Goal: Task Accomplishment & Management: Manage account settings

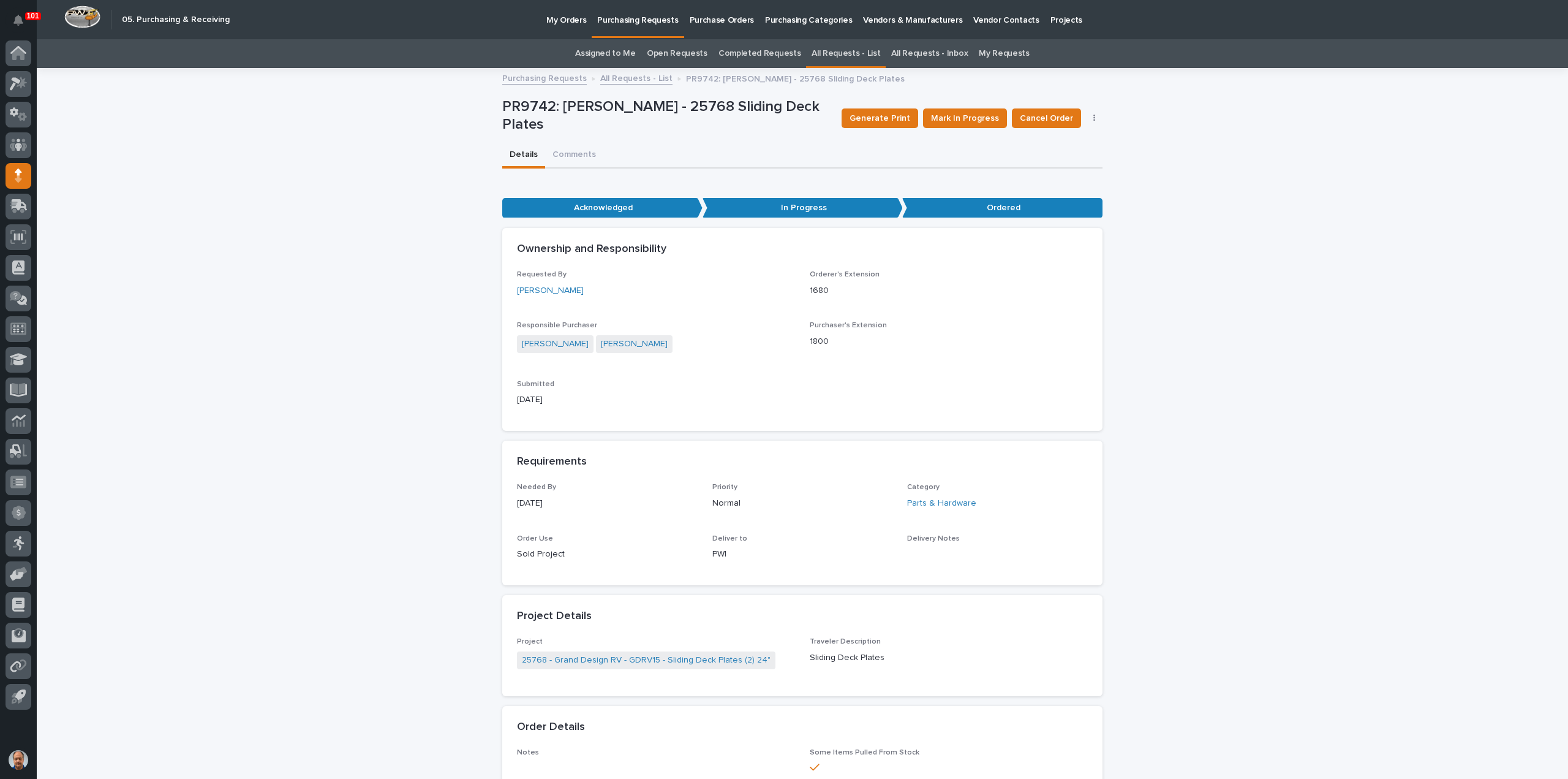
click at [634, 21] on p "Purchasing Requests" at bounding box center [638, 13] width 81 height 26
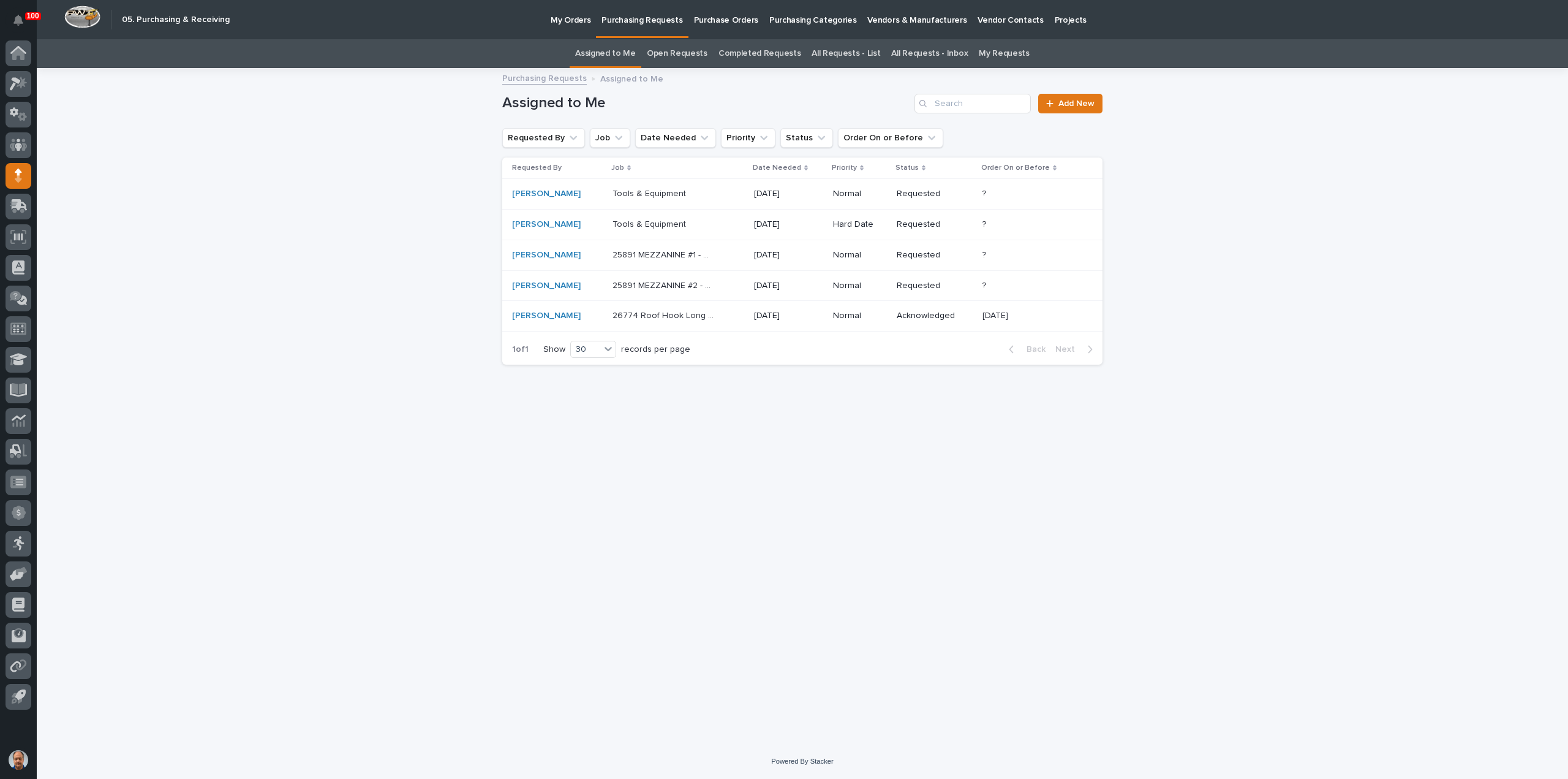
click at [576, 19] on p "My Orders" at bounding box center [570, 13] width 40 height 26
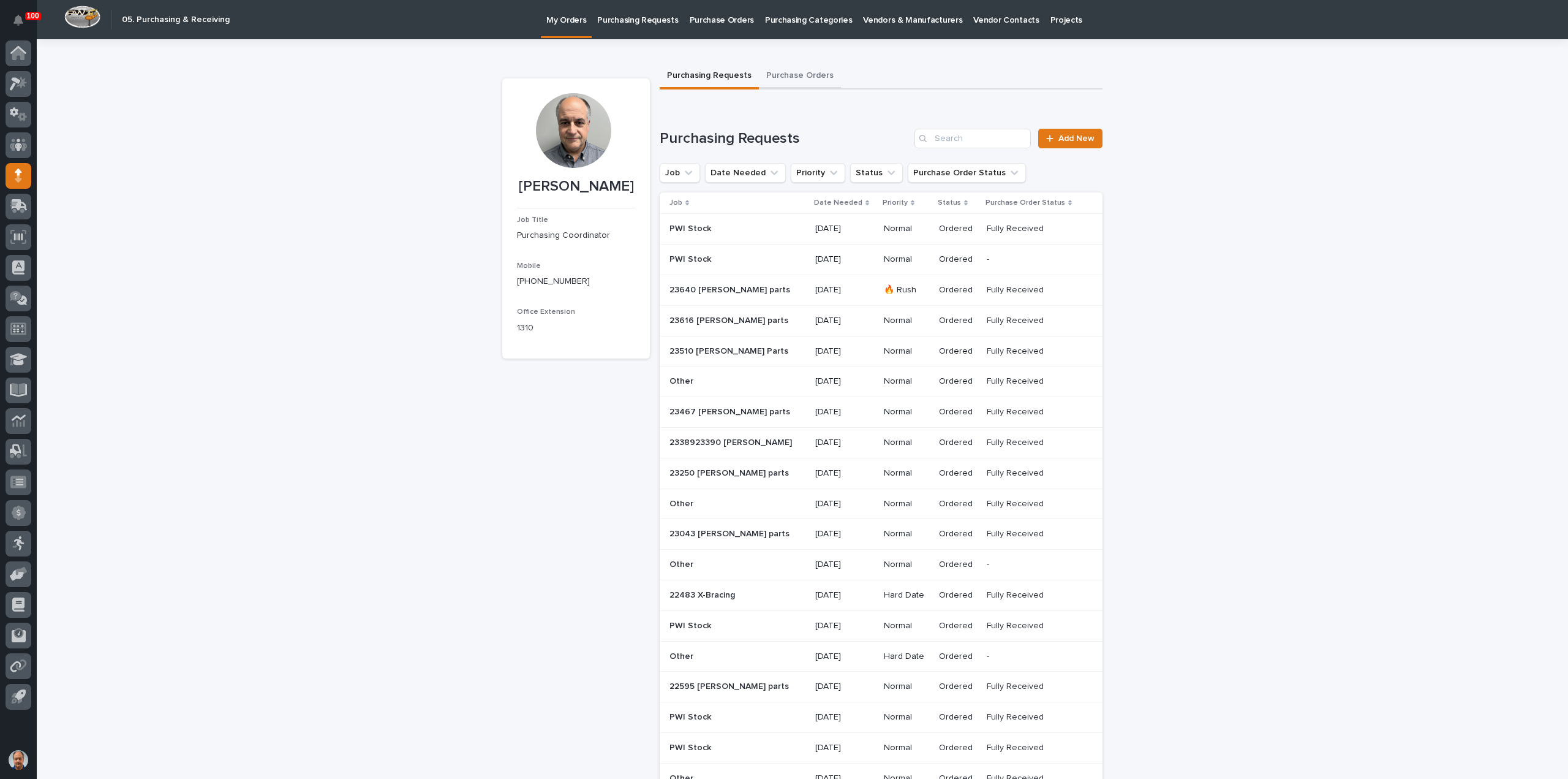
click at [803, 75] on button "Purchase Orders" at bounding box center [800, 76] width 82 height 26
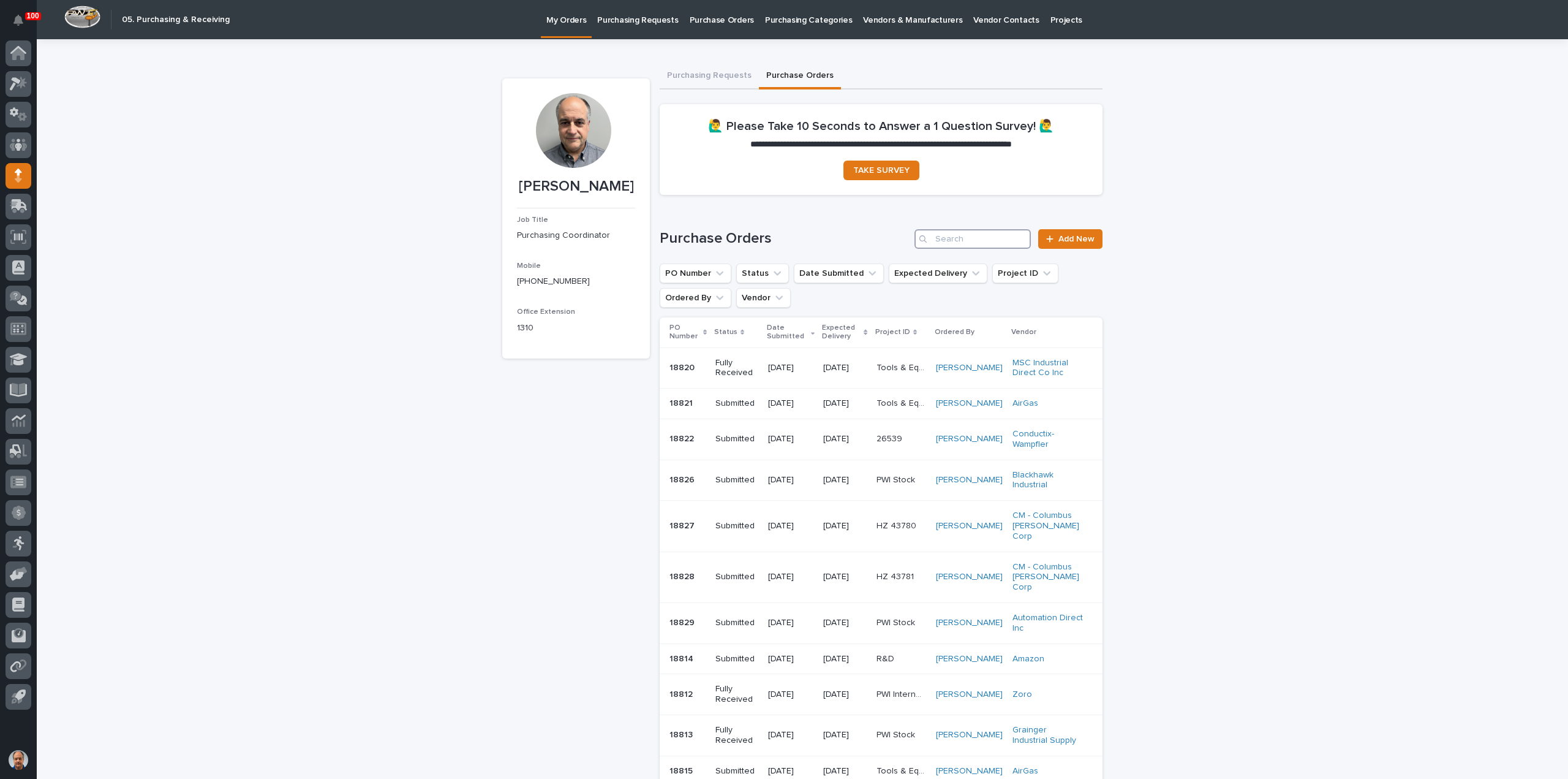
click at [970, 238] on input "Search" at bounding box center [973, 239] width 117 height 19
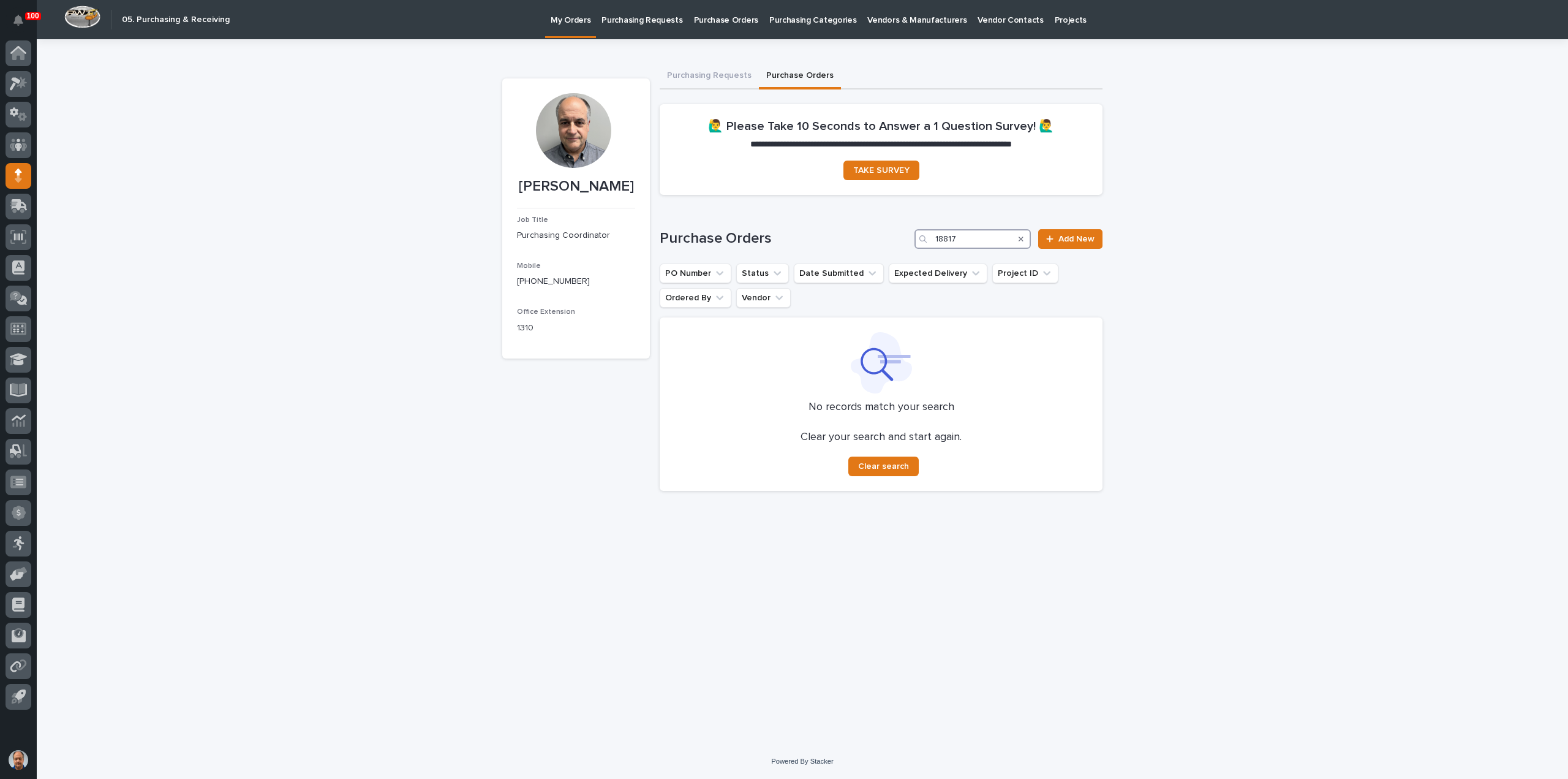
type input "18817"
click at [645, 20] on p "Purchasing Requests" at bounding box center [641, 13] width 81 height 26
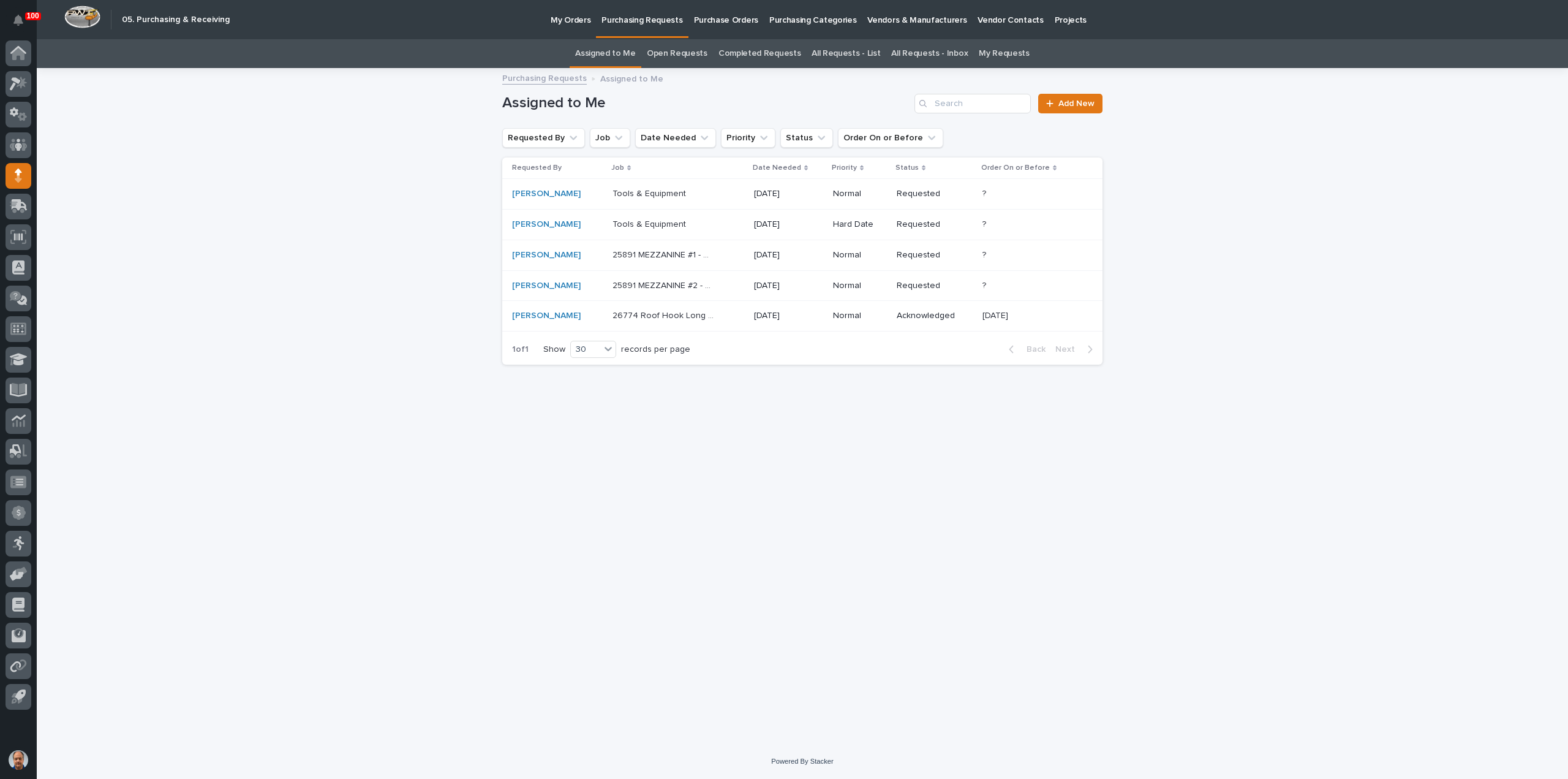
click at [851, 52] on link "All Requests - List" at bounding box center [846, 54] width 69 height 29
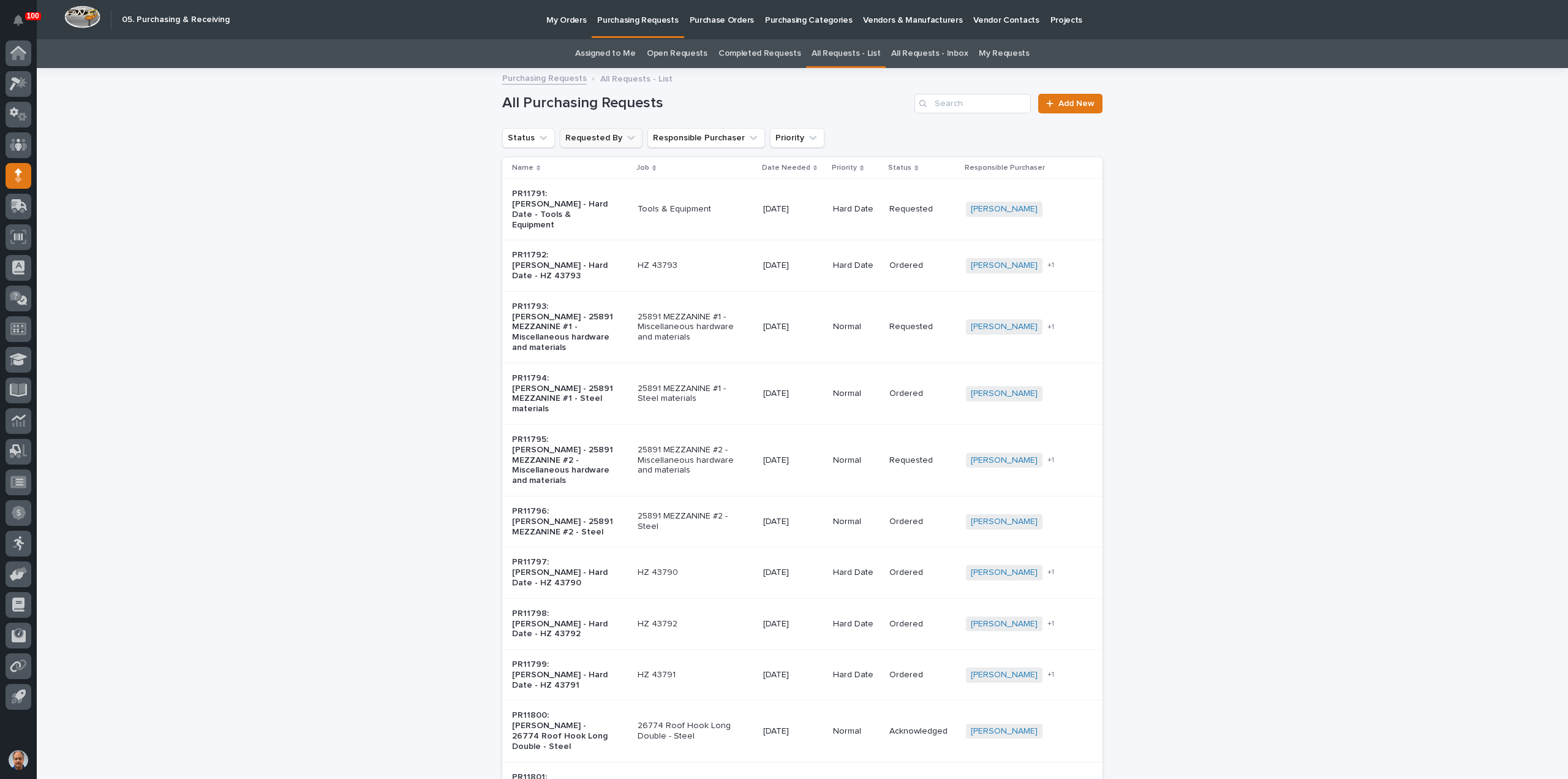
click at [592, 134] on button "Requested By" at bounding box center [601, 138] width 83 height 19
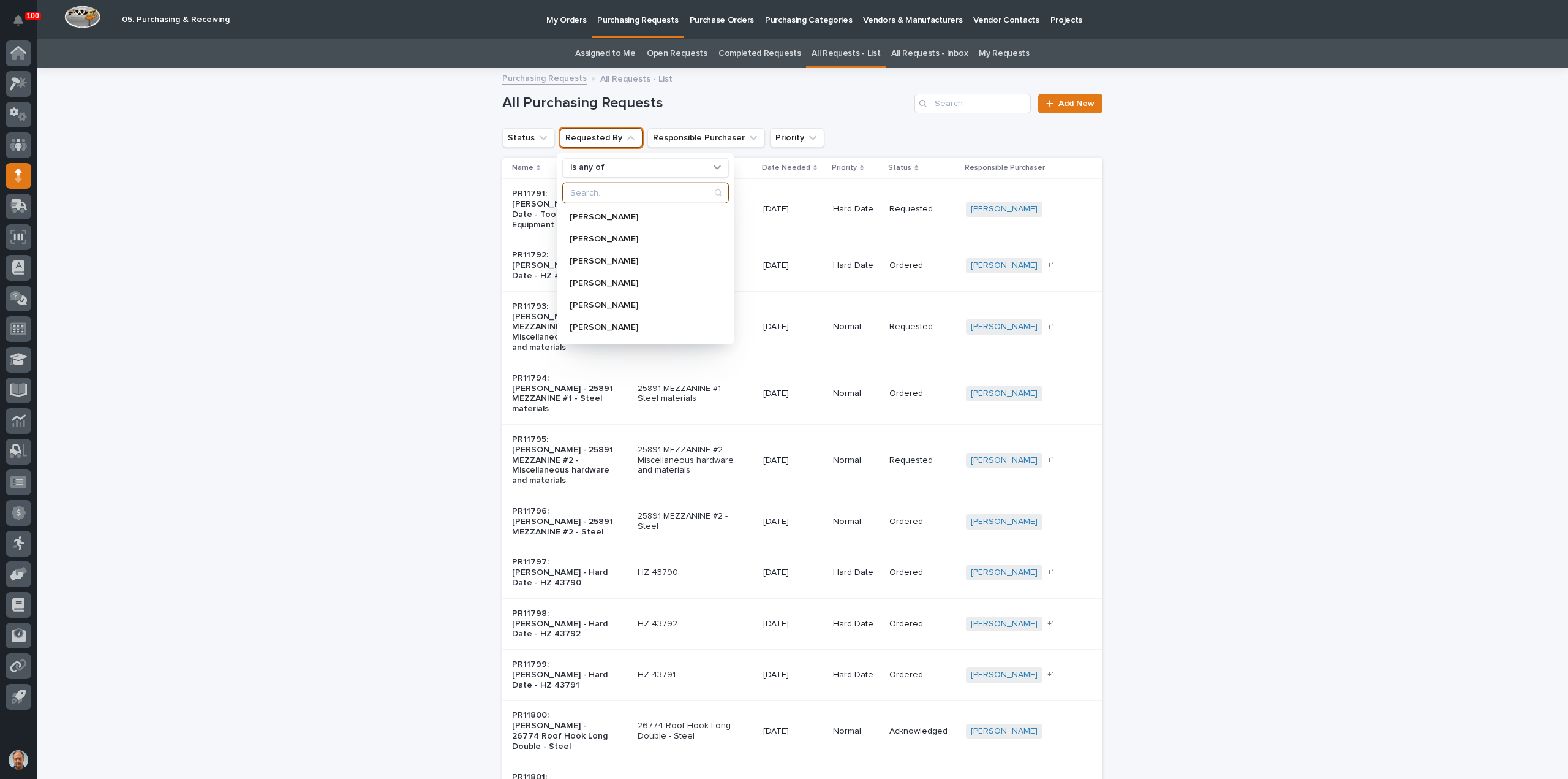
click at [597, 192] on input "Search" at bounding box center [645, 192] width 165 height 19
type input "mark"
click at [594, 215] on p "Mark Miller" at bounding box center [634, 216] width 130 height 8
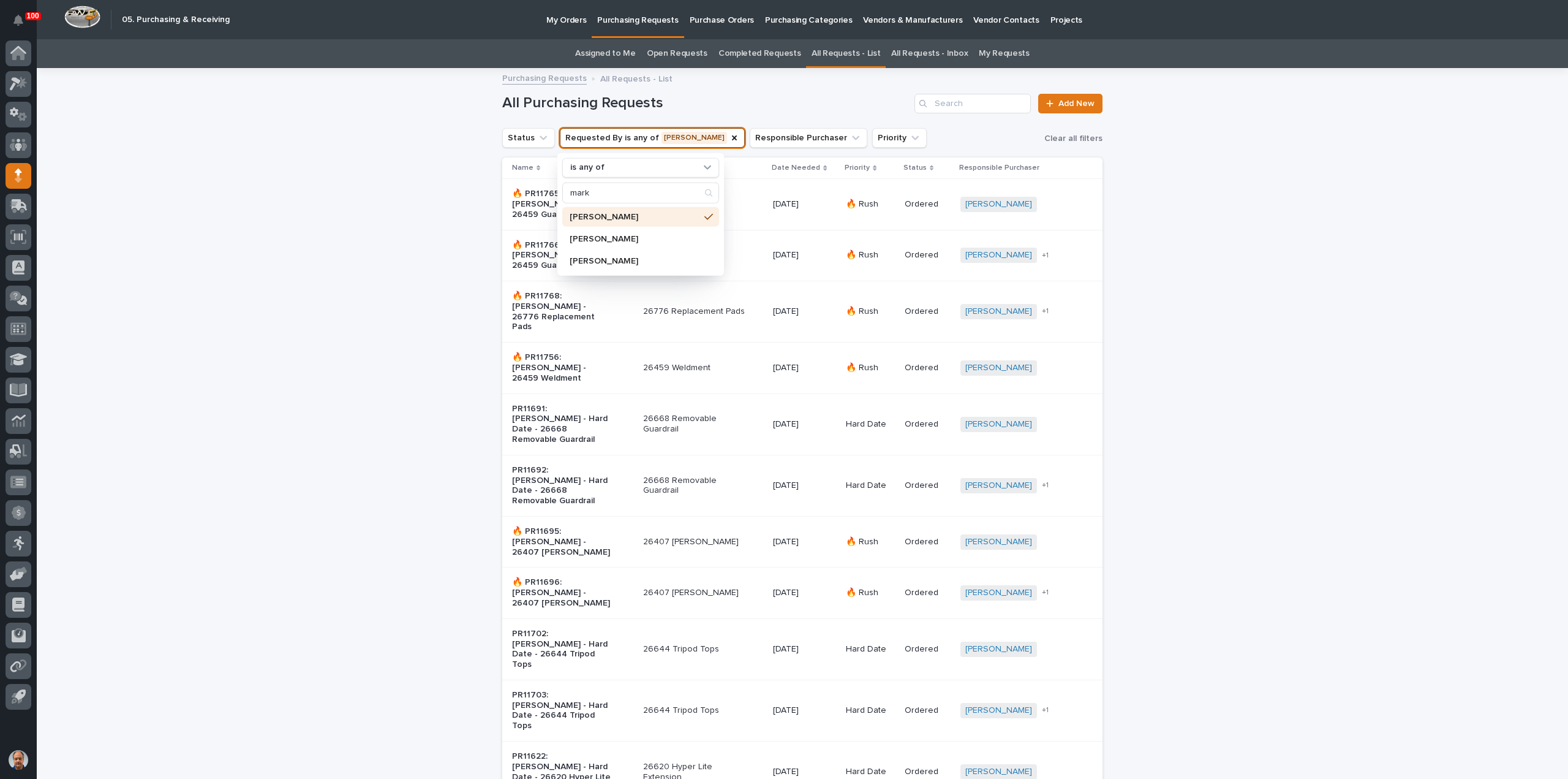
click at [779, 104] on h1 "All Purchasing Requests" at bounding box center [706, 103] width 408 height 17
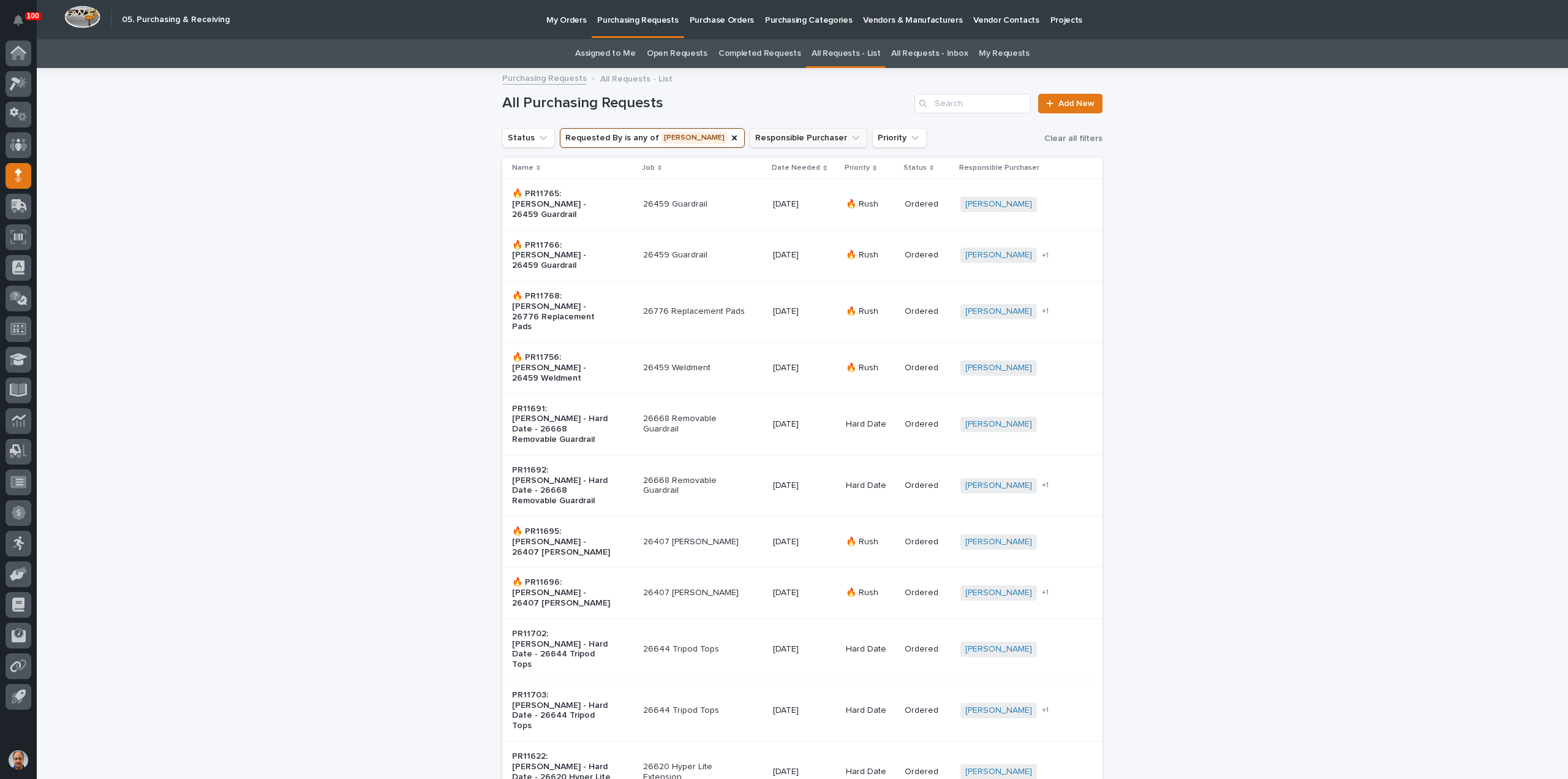
click at [781, 139] on button "Responsible Purchaser" at bounding box center [809, 138] width 118 height 19
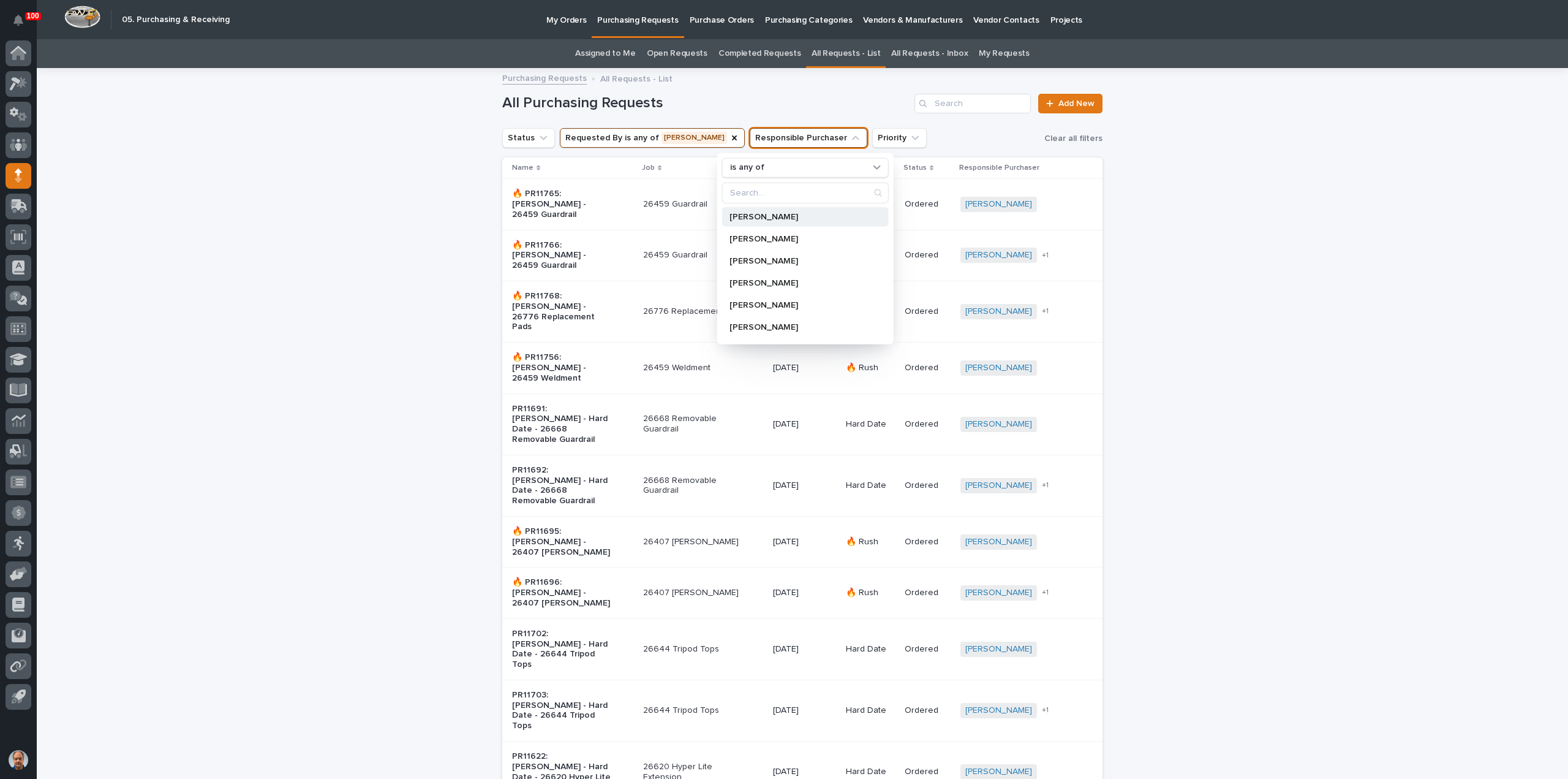
click at [768, 220] on div "[PERSON_NAME]" at bounding box center [805, 216] width 167 height 19
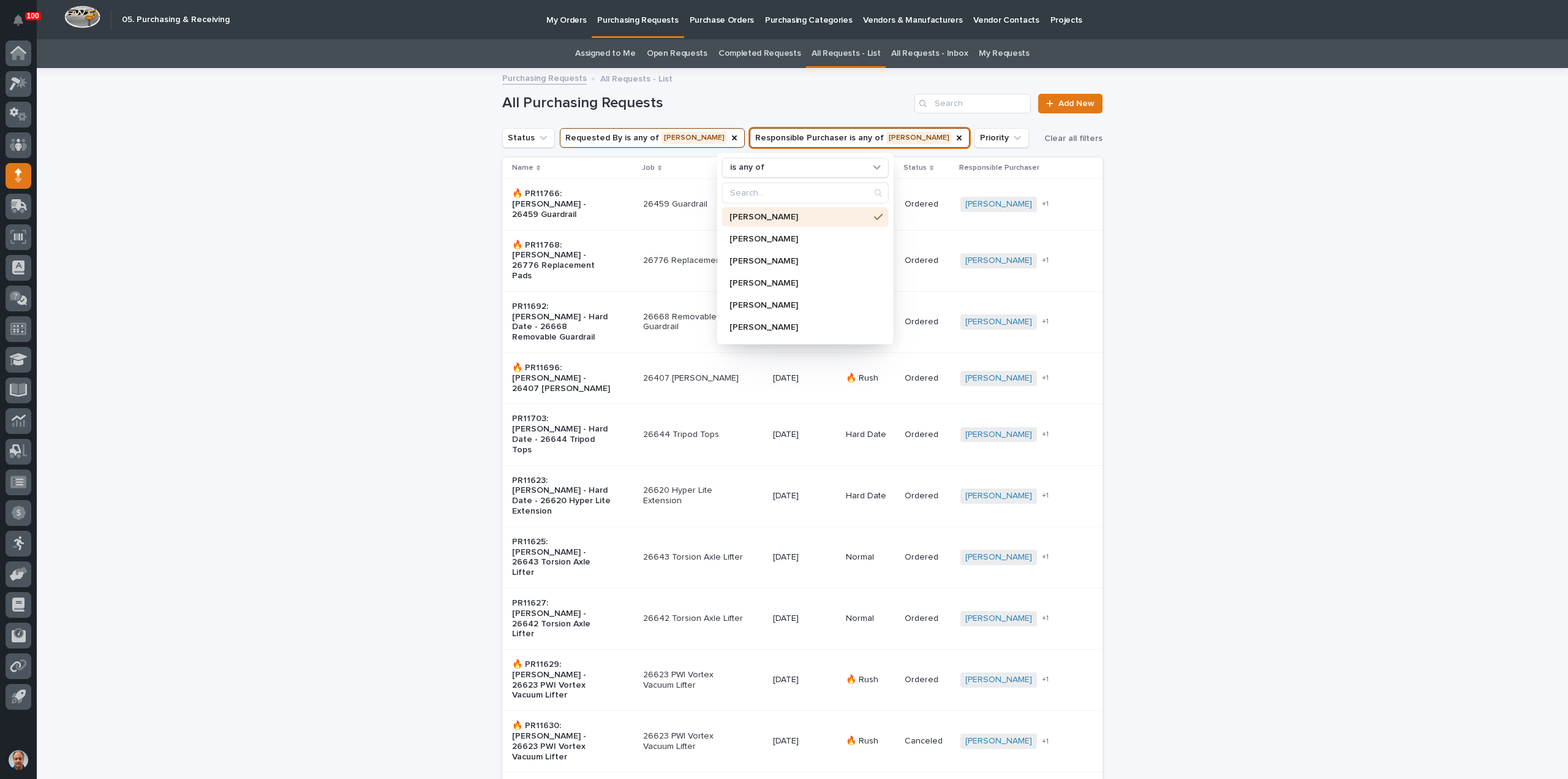
click at [811, 110] on h1 "All Purchasing Requests" at bounding box center [706, 103] width 408 height 17
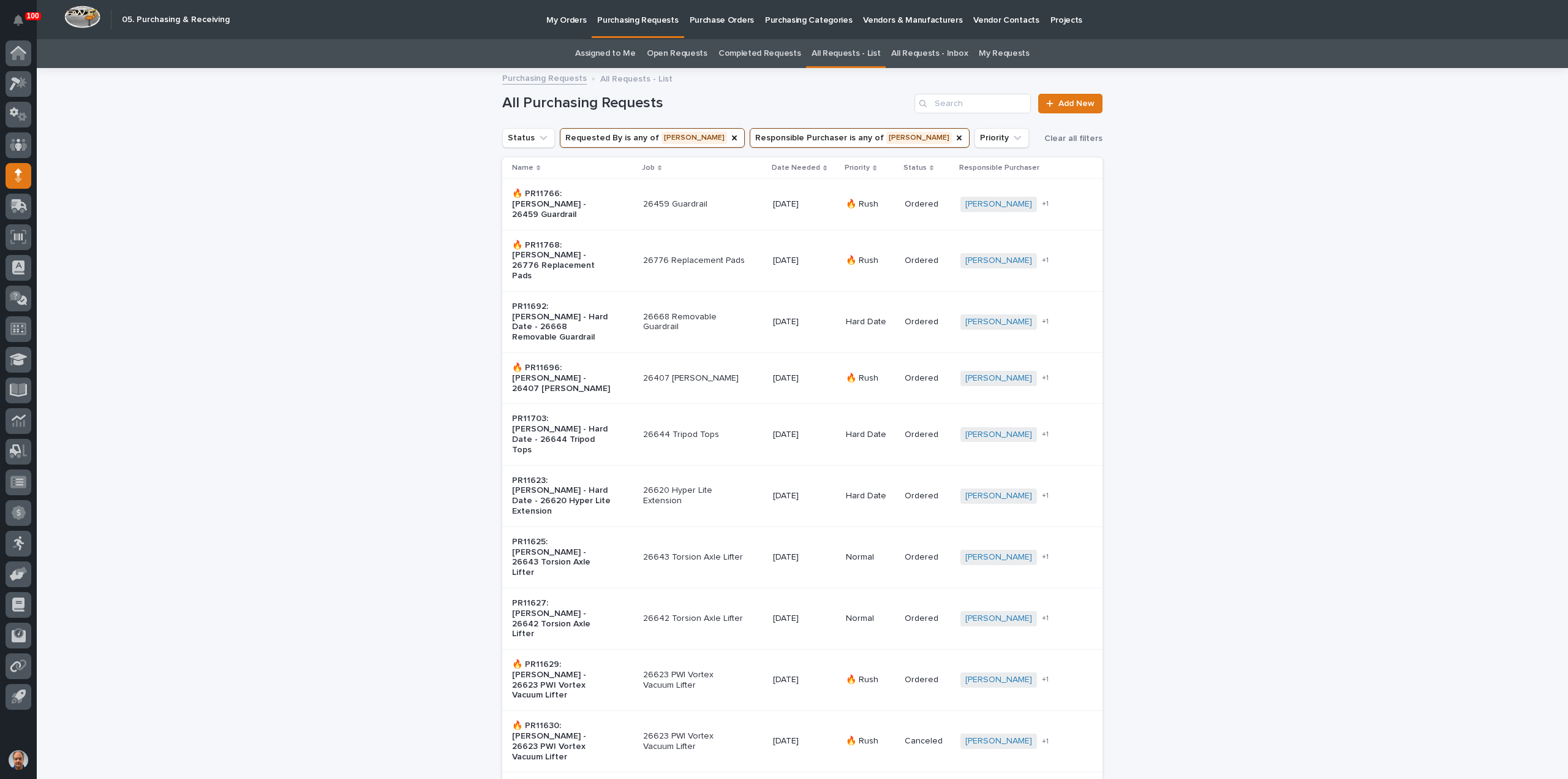
click at [700, 255] on p "26776 Replacement Pads" at bounding box center [695, 261] width 102 height 10
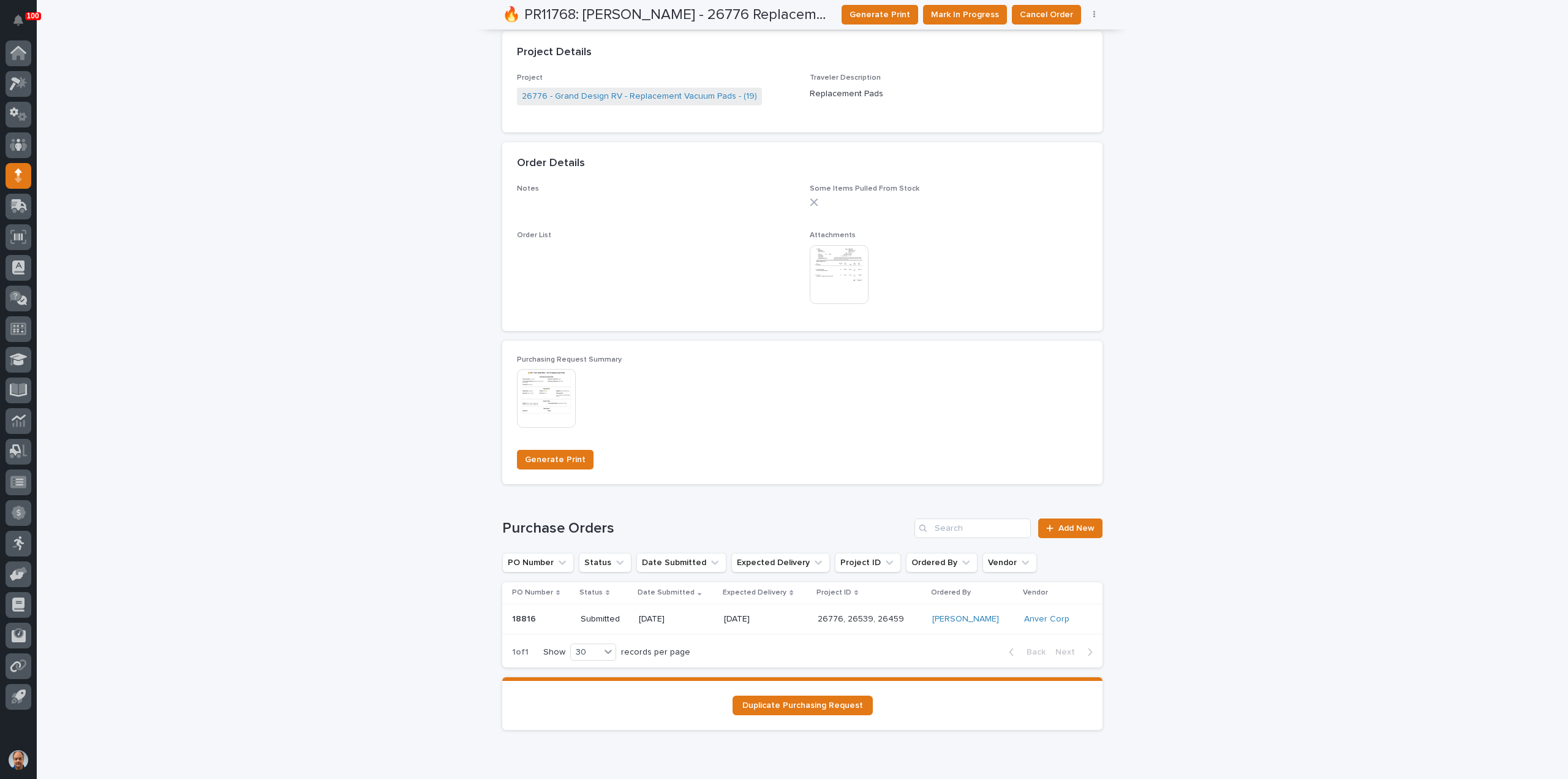
scroll to position [620, 0]
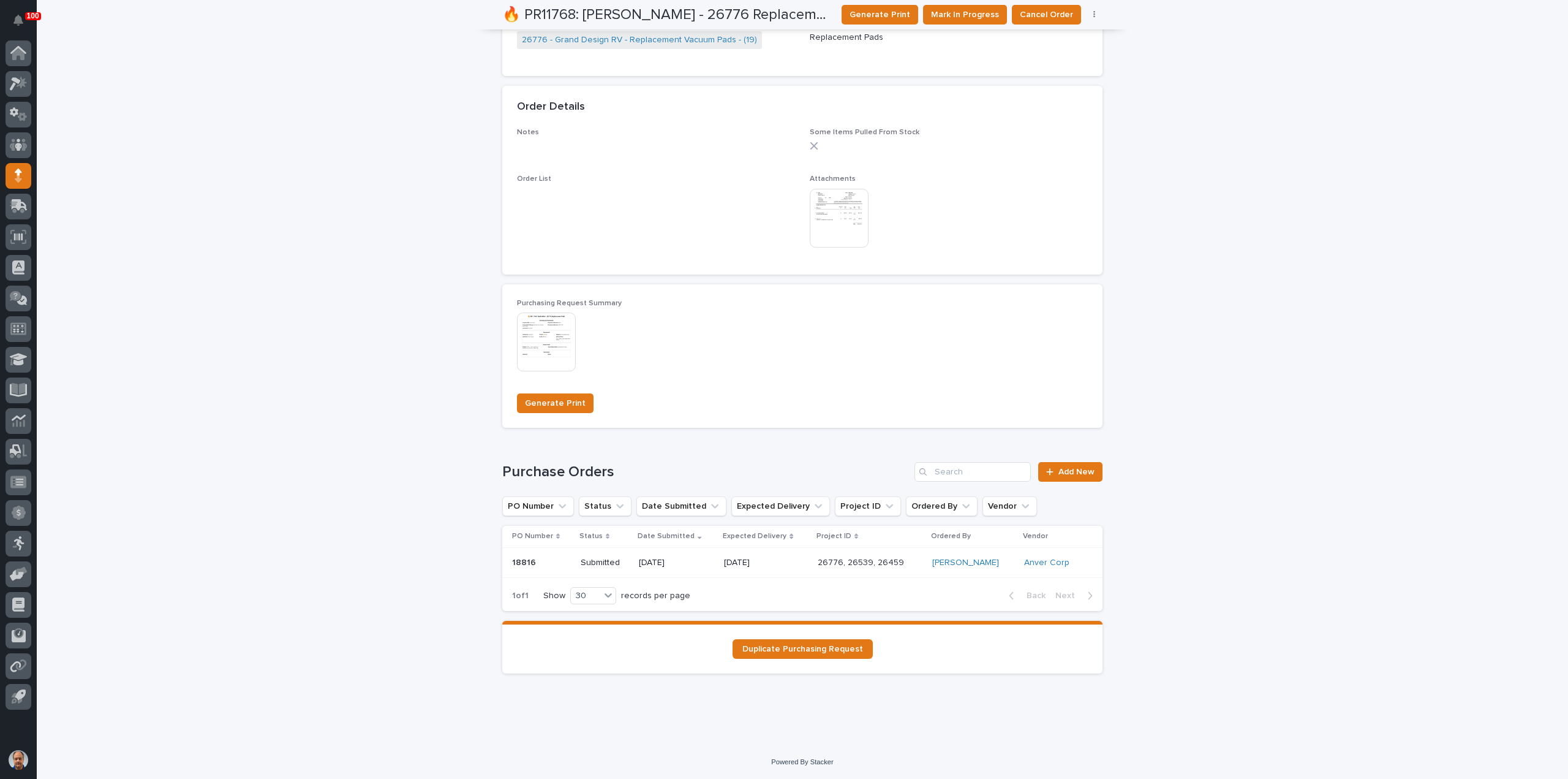
click at [787, 561] on p "08/22/2025" at bounding box center [765, 563] width 84 height 10
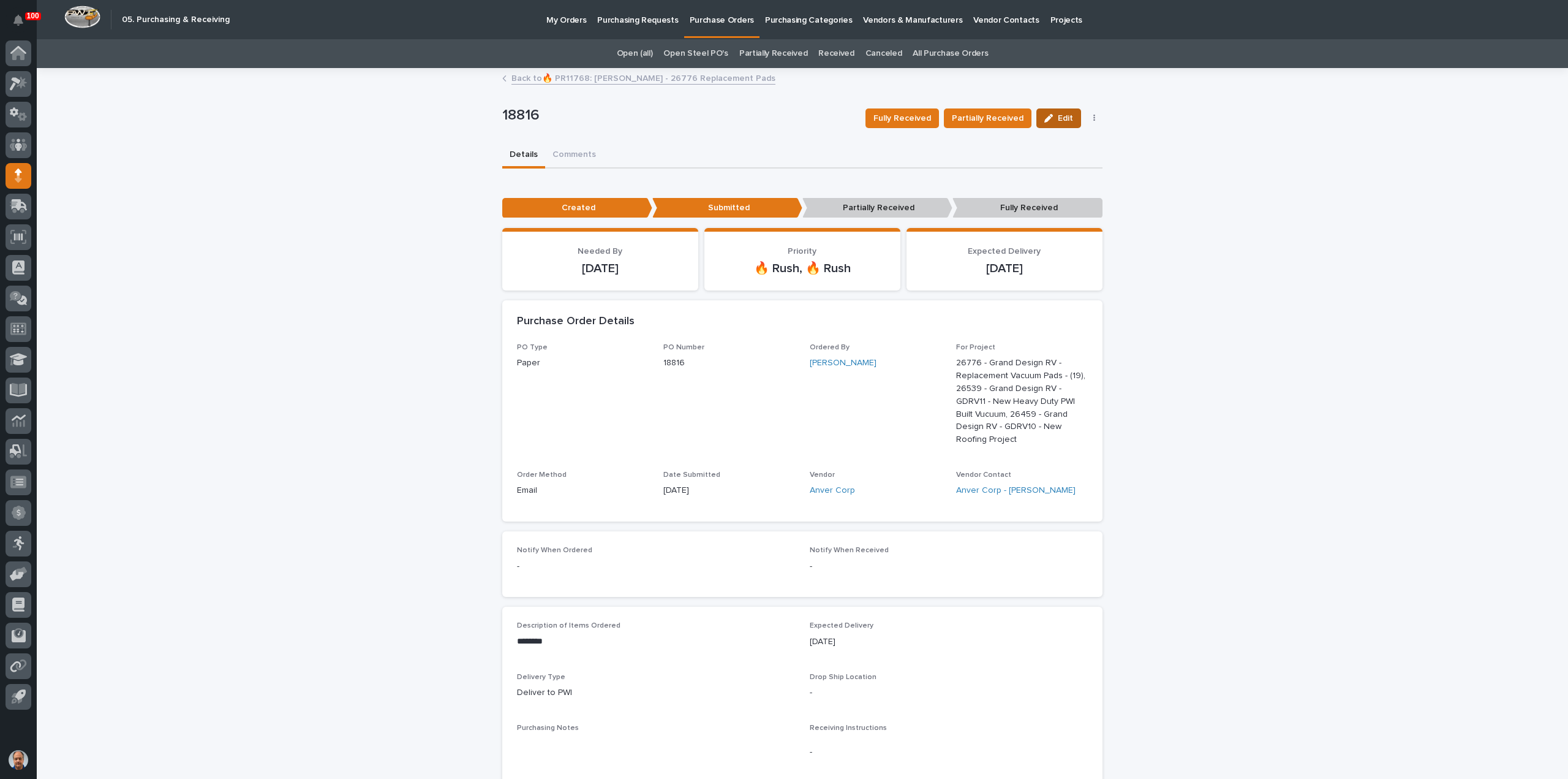
click at [1058, 120] on span "Edit" at bounding box center [1066, 118] width 16 height 8
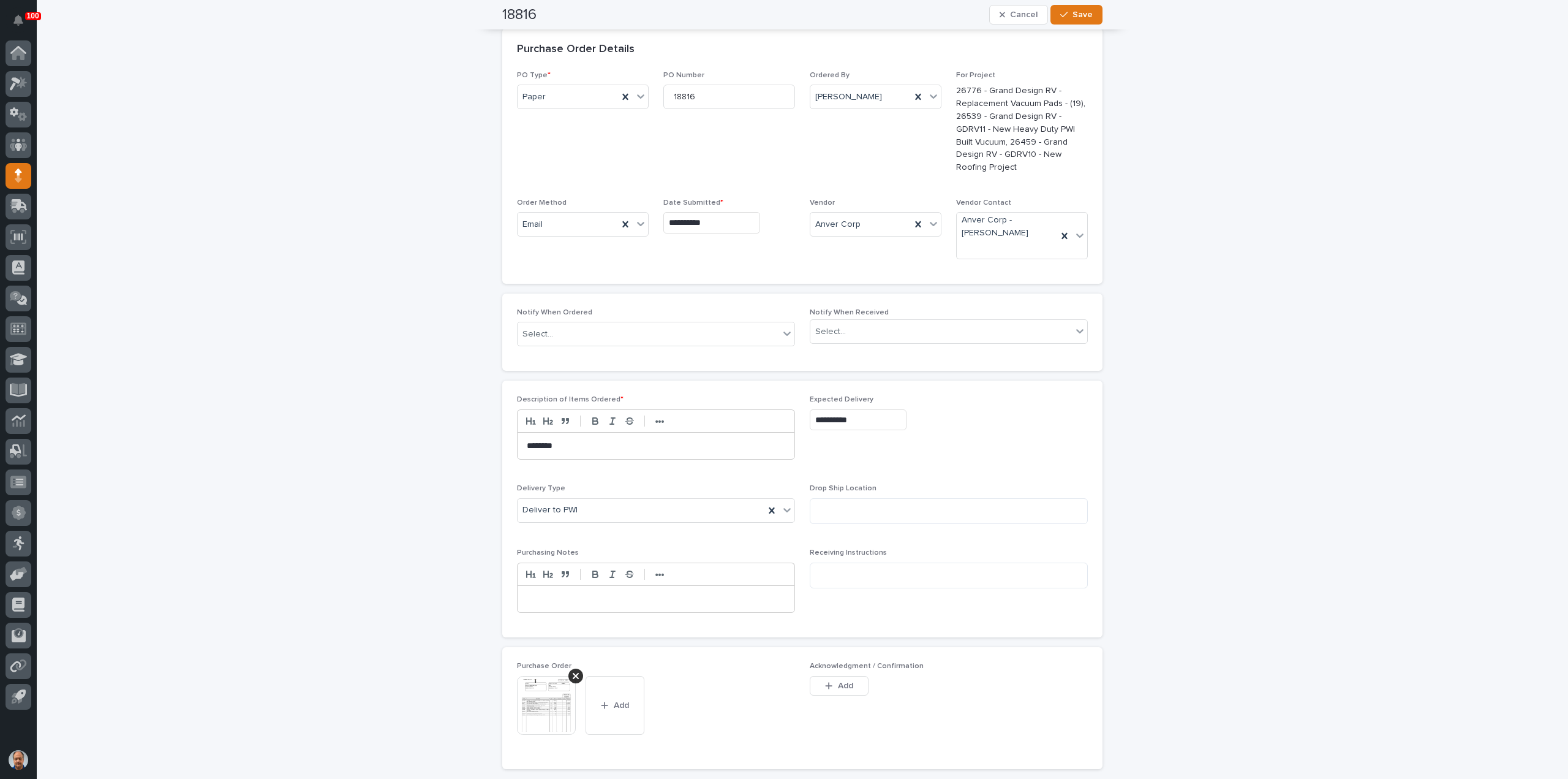
scroll to position [307, 0]
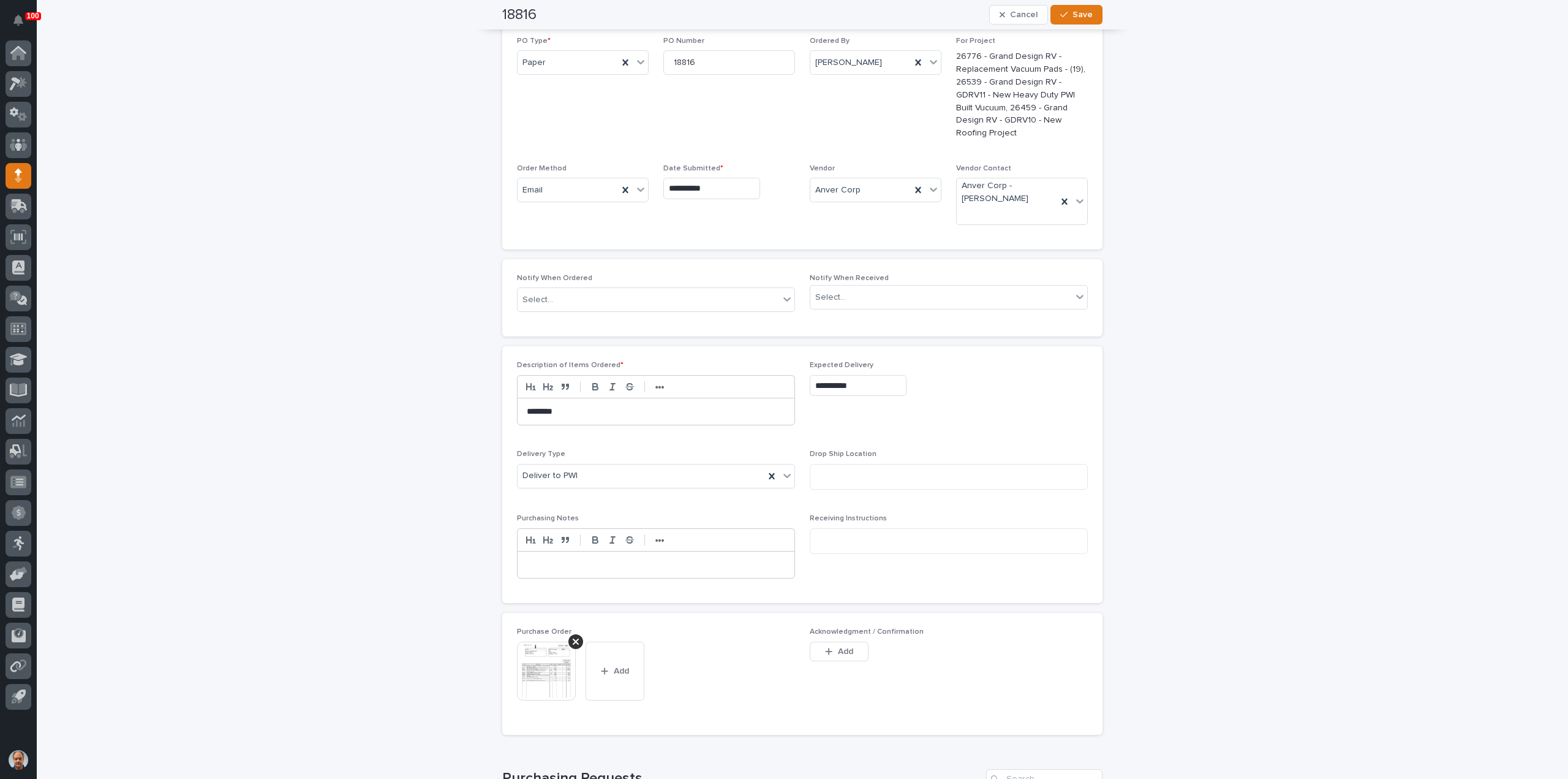
click at [573, 638] on icon at bounding box center [575, 641] width 6 height 10
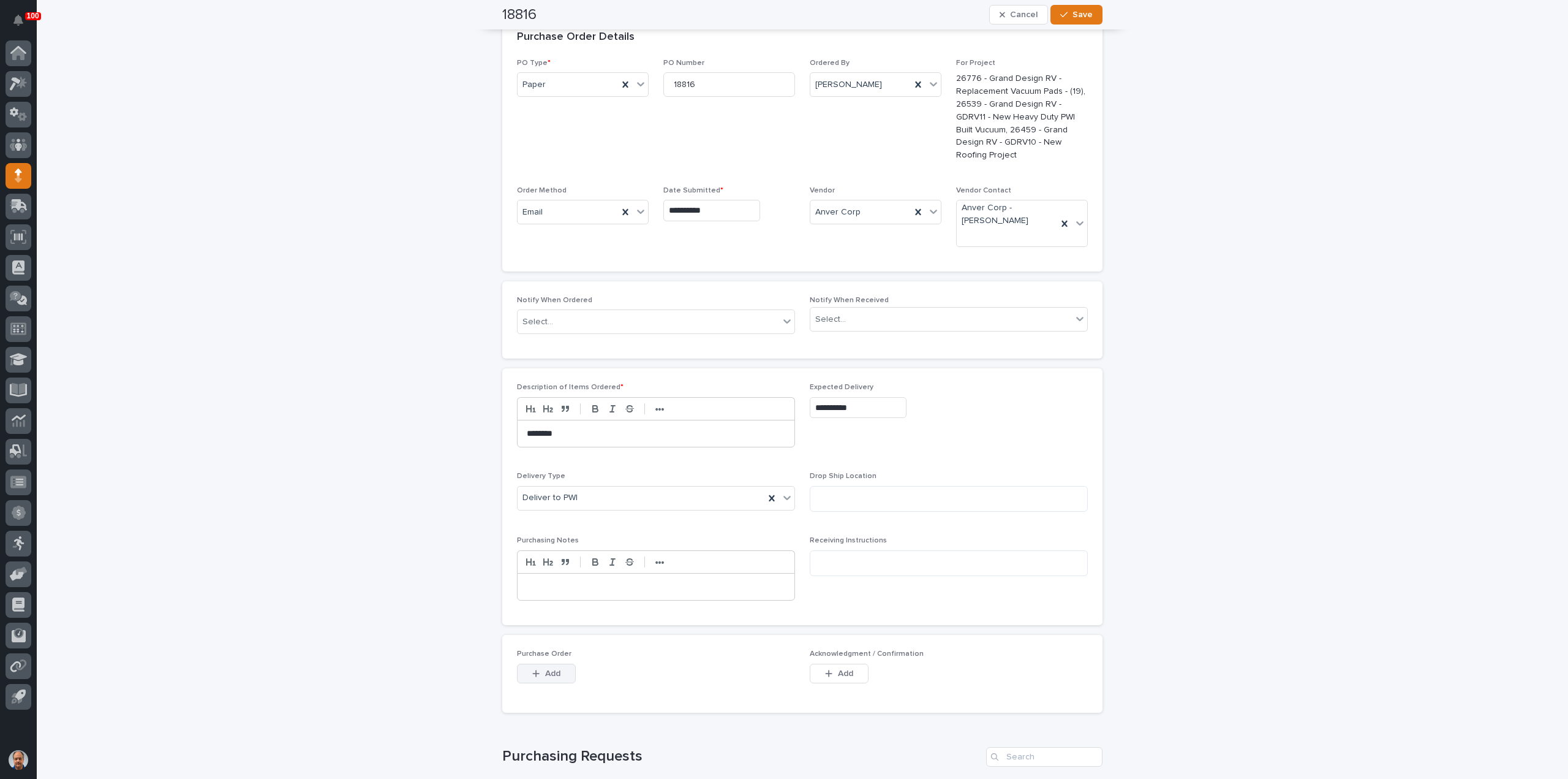
click at [549, 669] on span "Add" at bounding box center [553, 673] width 16 height 8
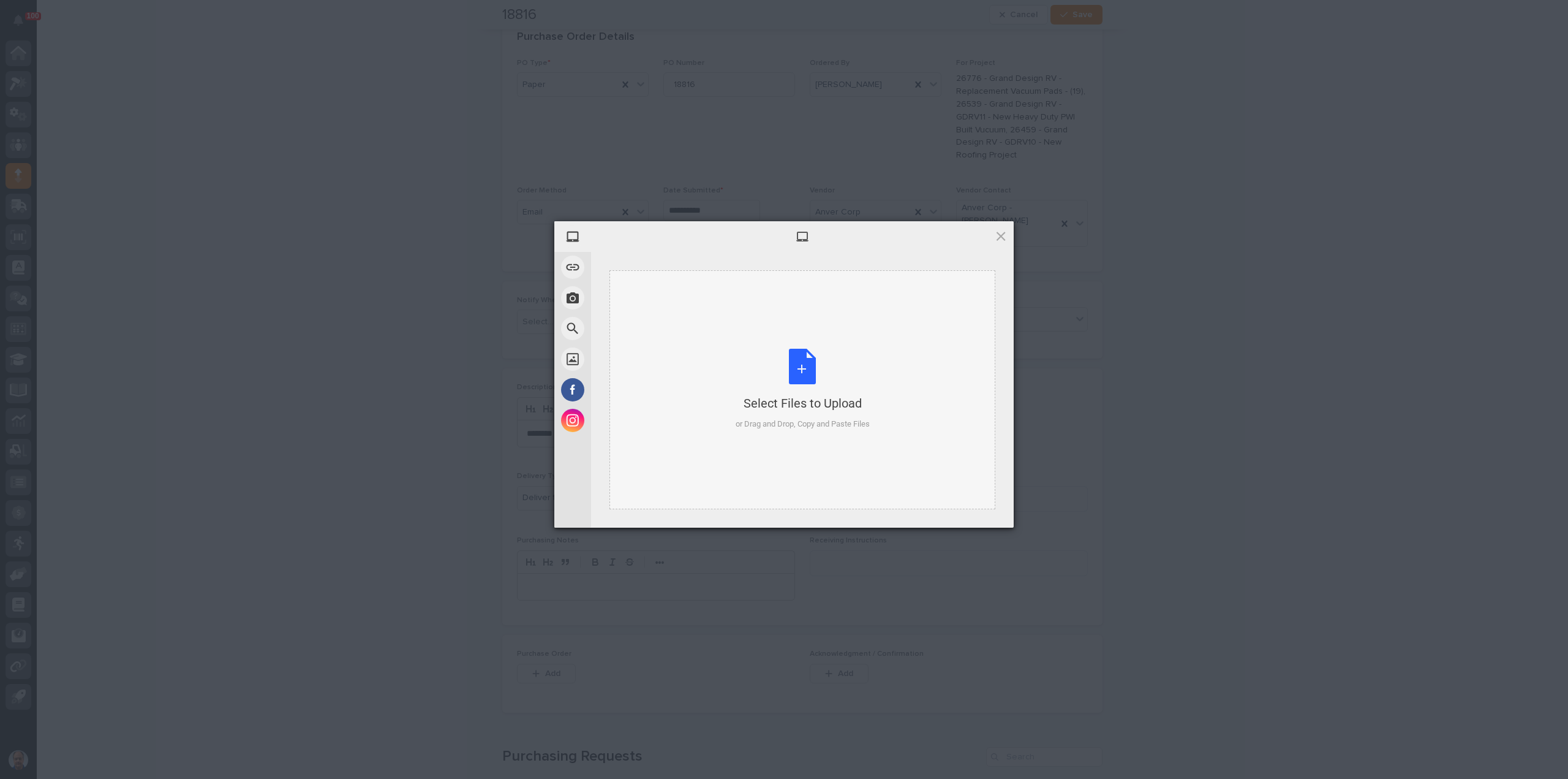
click at [798, 365] on div "Select Files to Upload or Drag and Drop, Copy and Paste Files" at bounding box center [802, 390] width 134 height 82
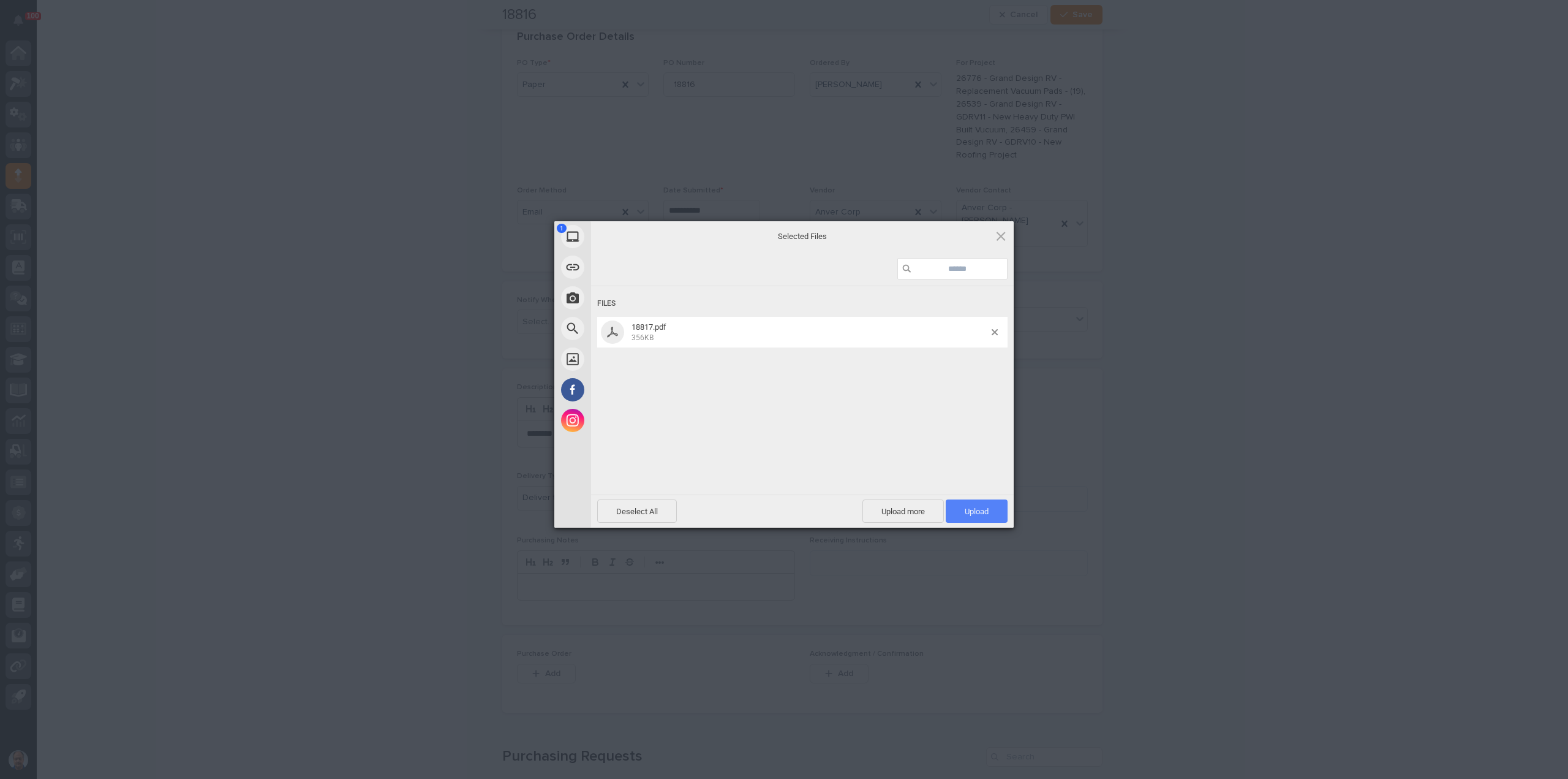
click at [982, 509] on span "Upload 1" at bounding box center [976, 511] width 24 height 9
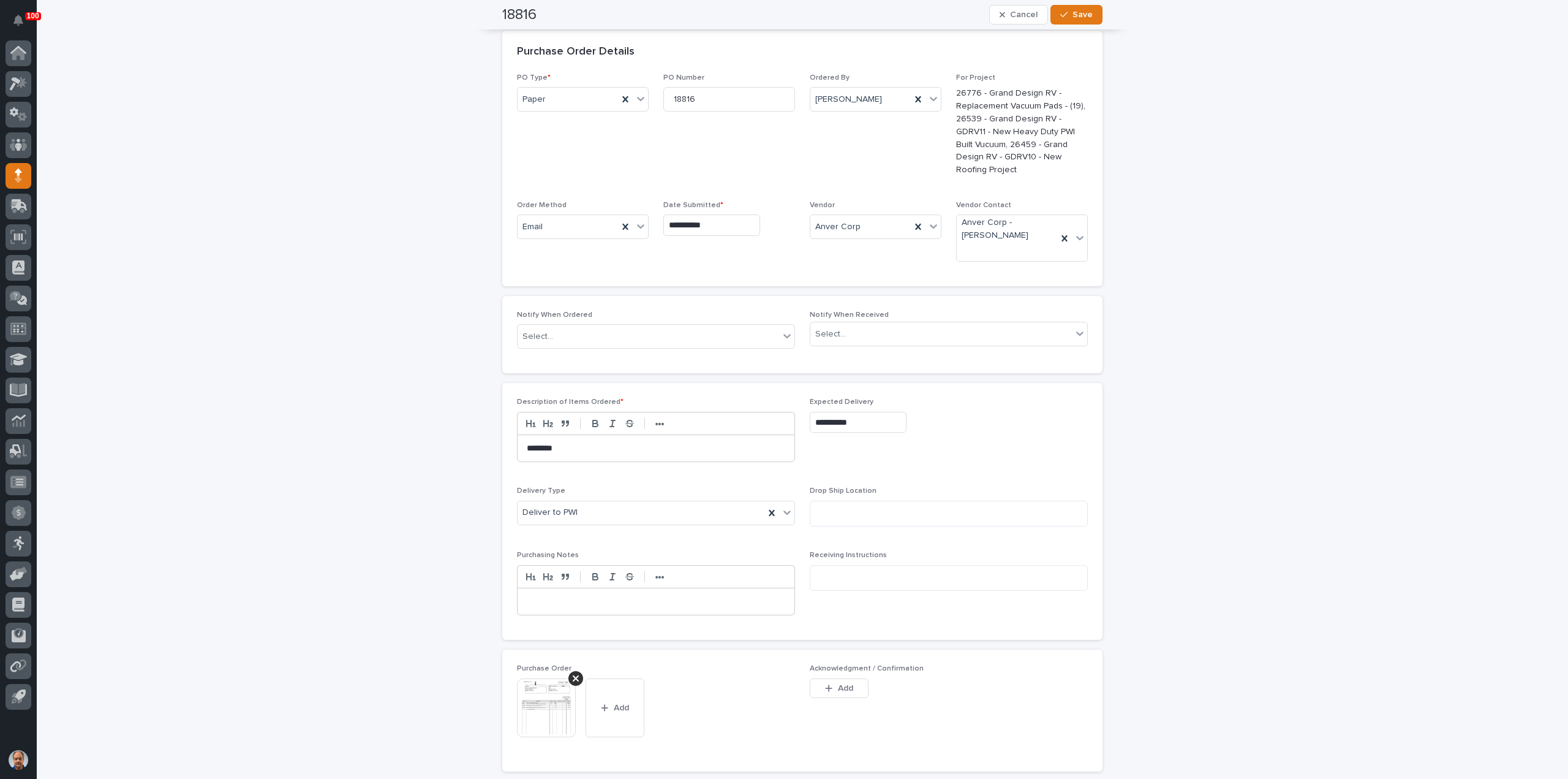
scroll to position [245, 0]
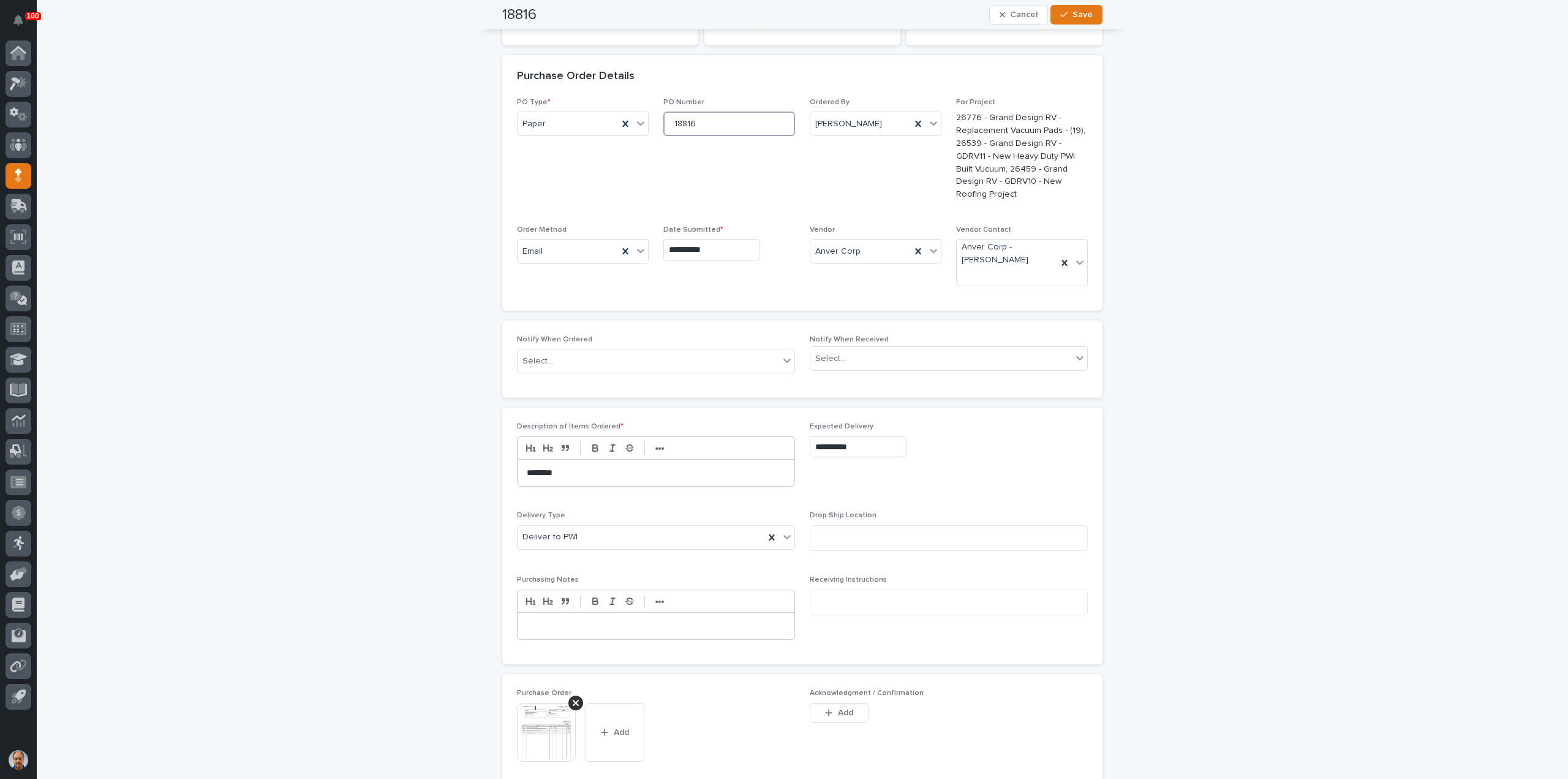
click at [695, 129] on input "18816" at bounding box center [729, 124] width 132 height 25
drag, startPoint x: 700, startPoint y: 123, endPoint x: 686, endPoint y: 122, distance: 14.0
click at [686, 122] on input "18816" at bounding box center [729, 124] width 132 height 25
type input "18817"
click at [703, 175] on span "PO Number 18817" at bounding box center [729, 154] width 132 height 113
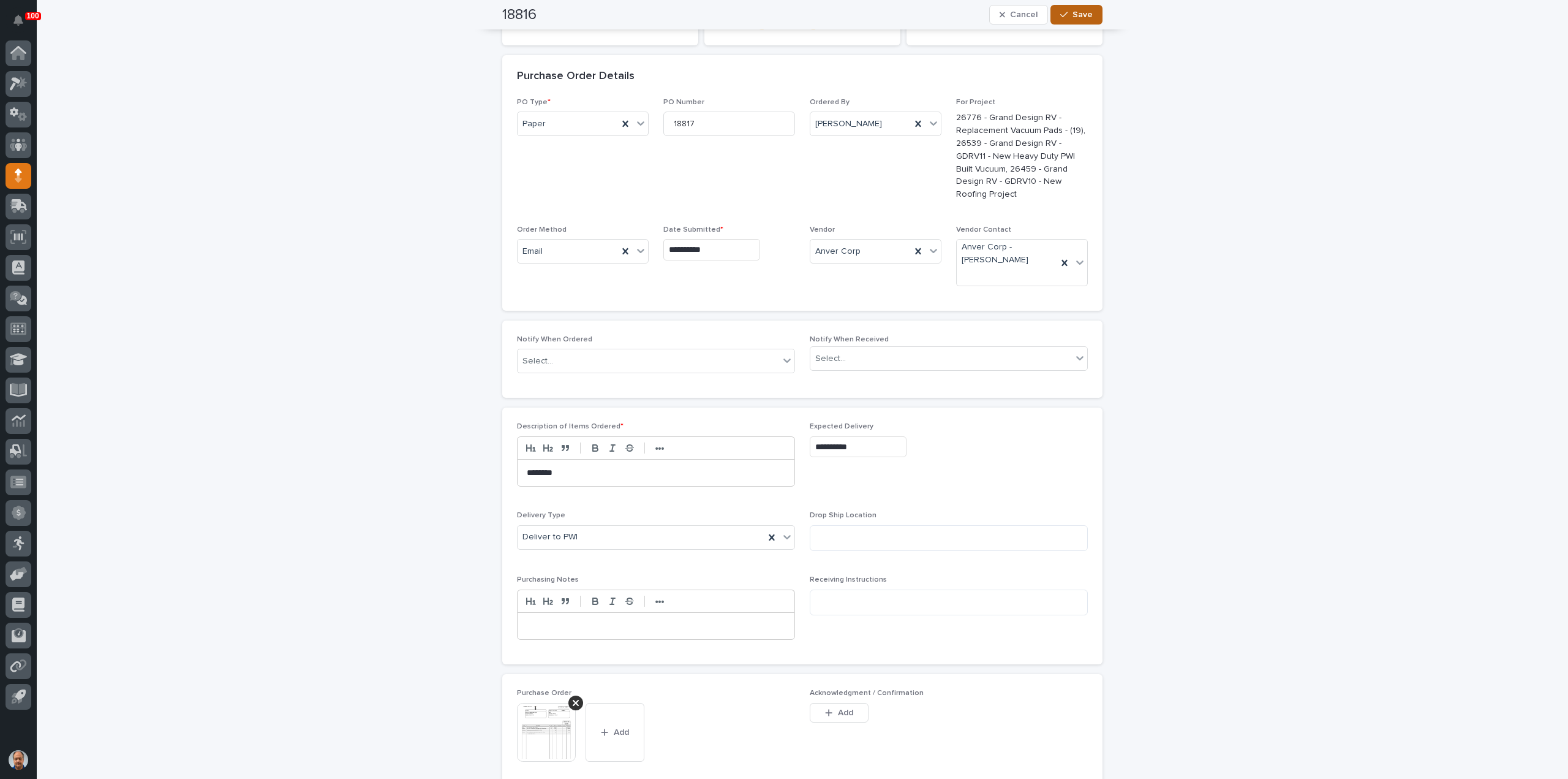
click at [1078, 12] on span "Save" at bounding box center [1082, 14] width 20 height 8
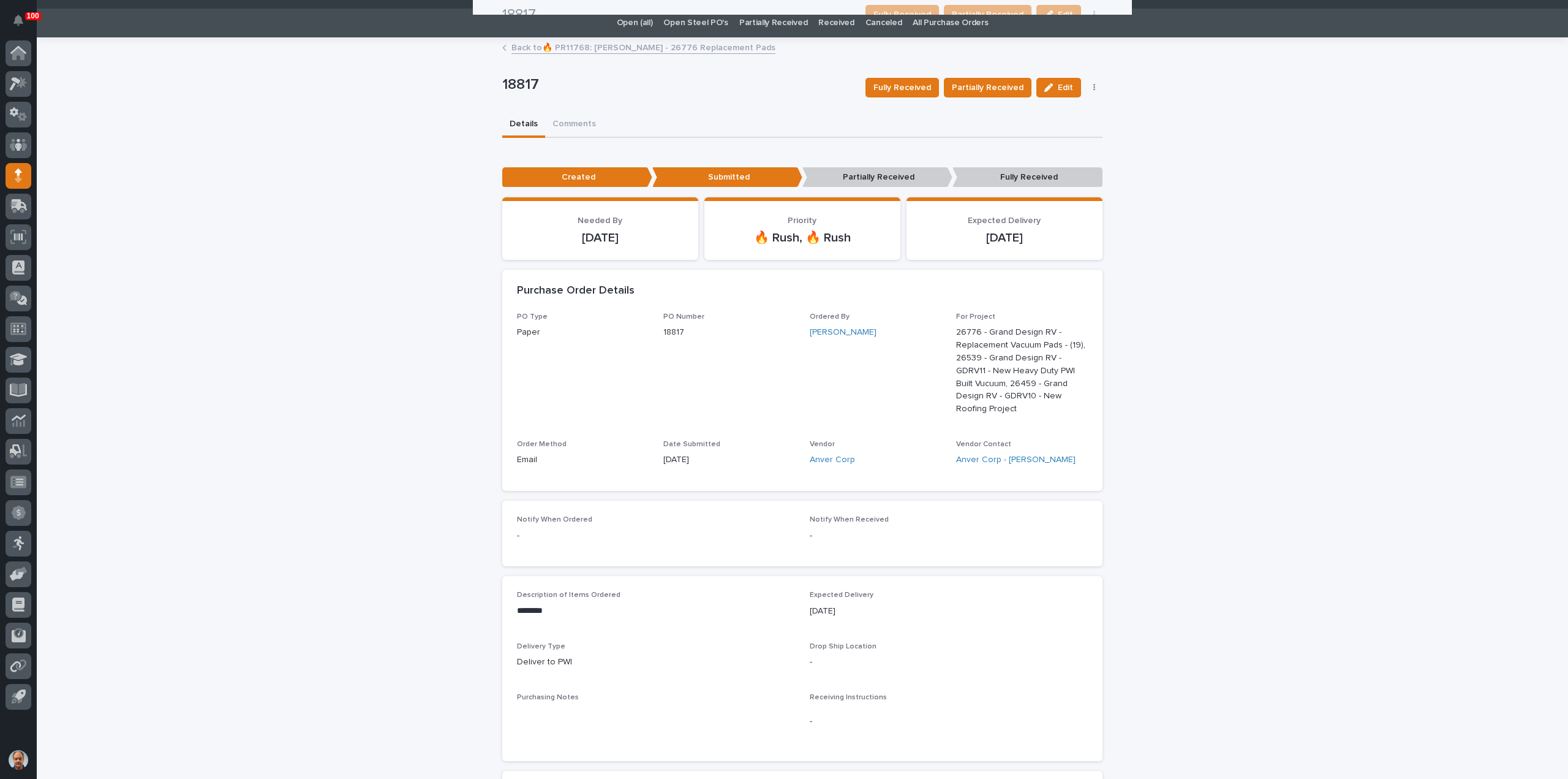
scroll to position [0, 0]
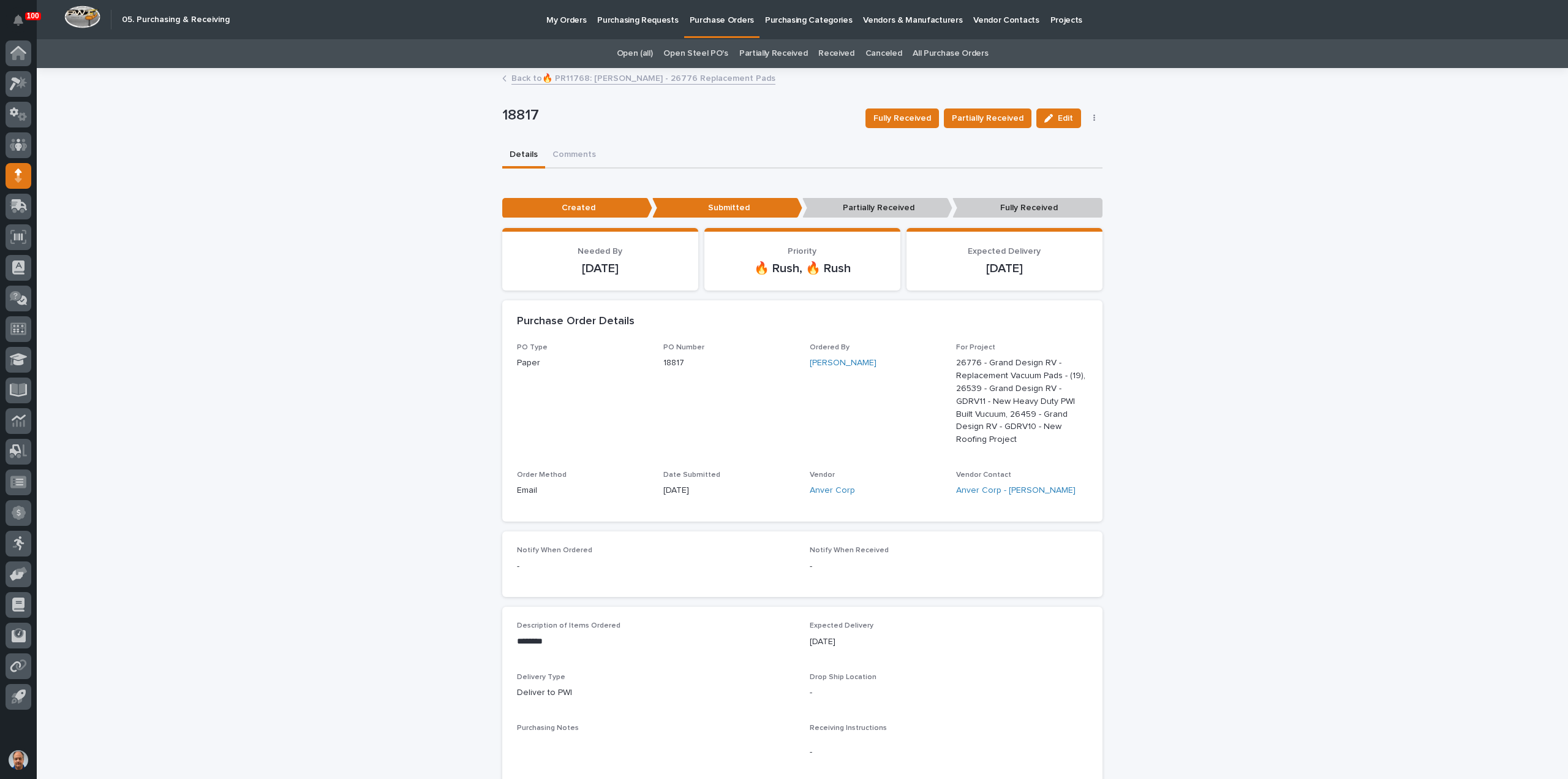
click at [594, 76] on link "Back to 🔥 PR11768: Mark Miller - 26776 Replacement Pads" at bounding box center [643, 78] width 264 height 14
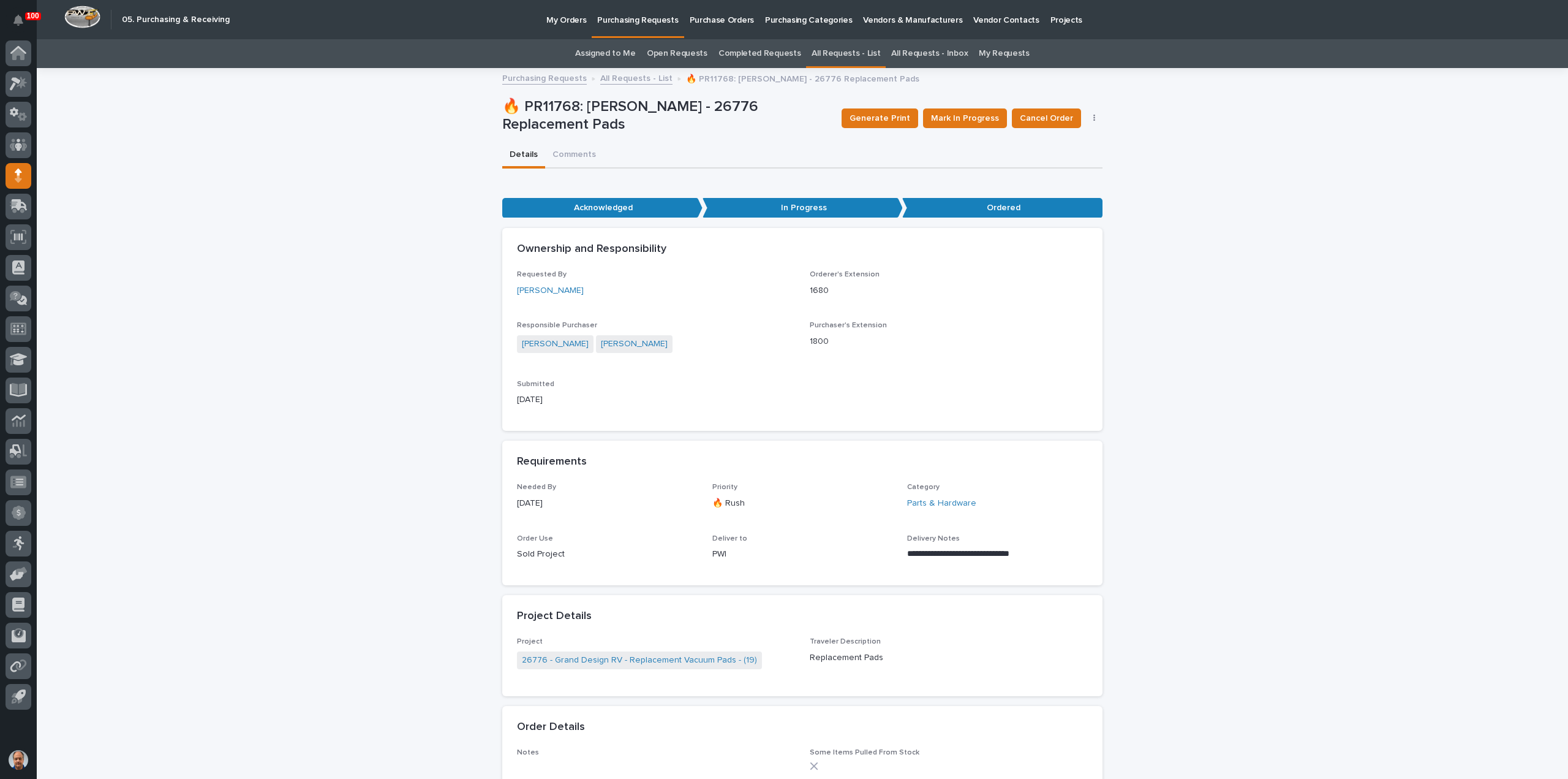
scroll to position [40, 0]
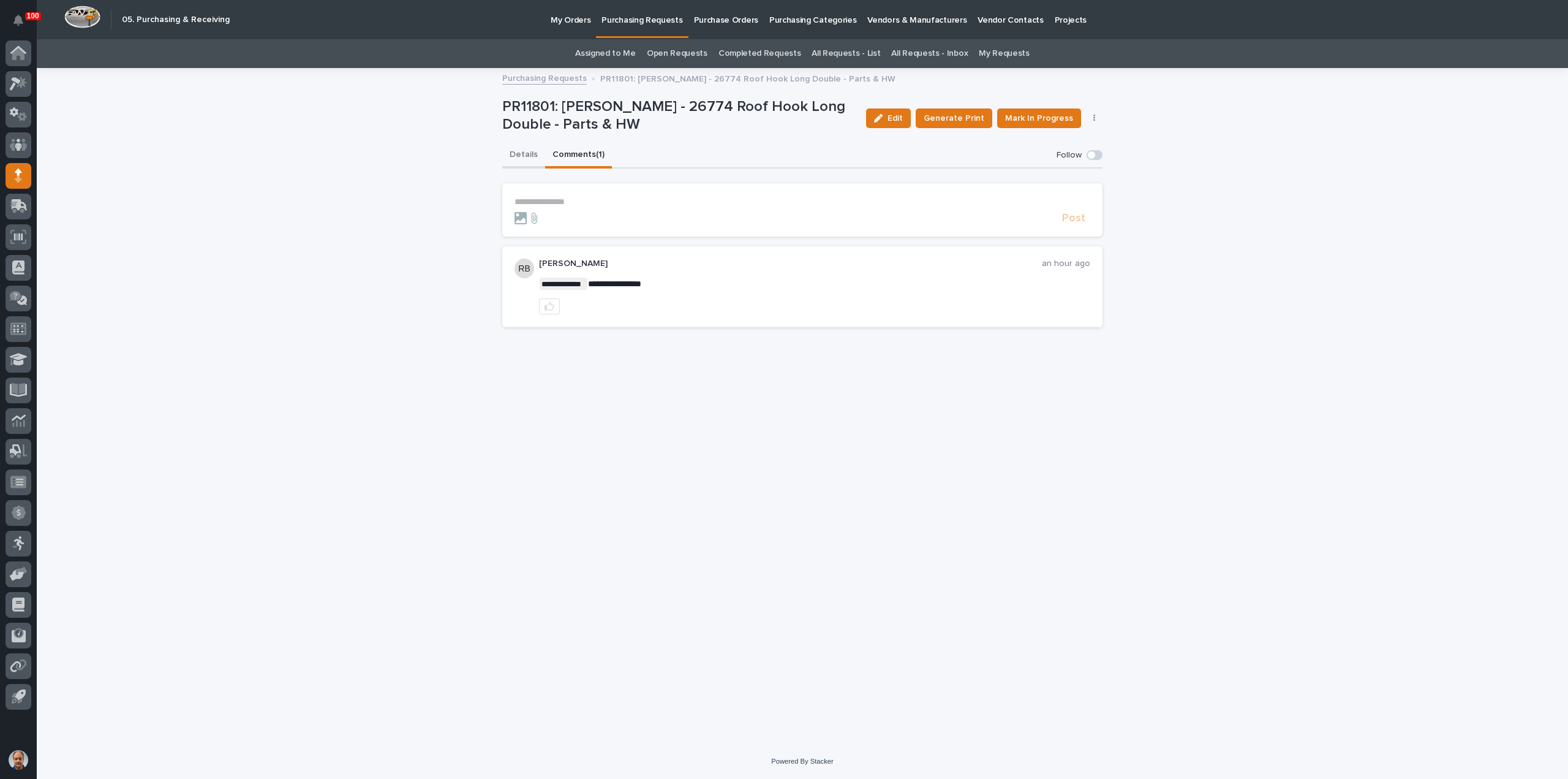
click at [521, 155] on button "Details" at bounding box center [524, 156] width 43 height 26
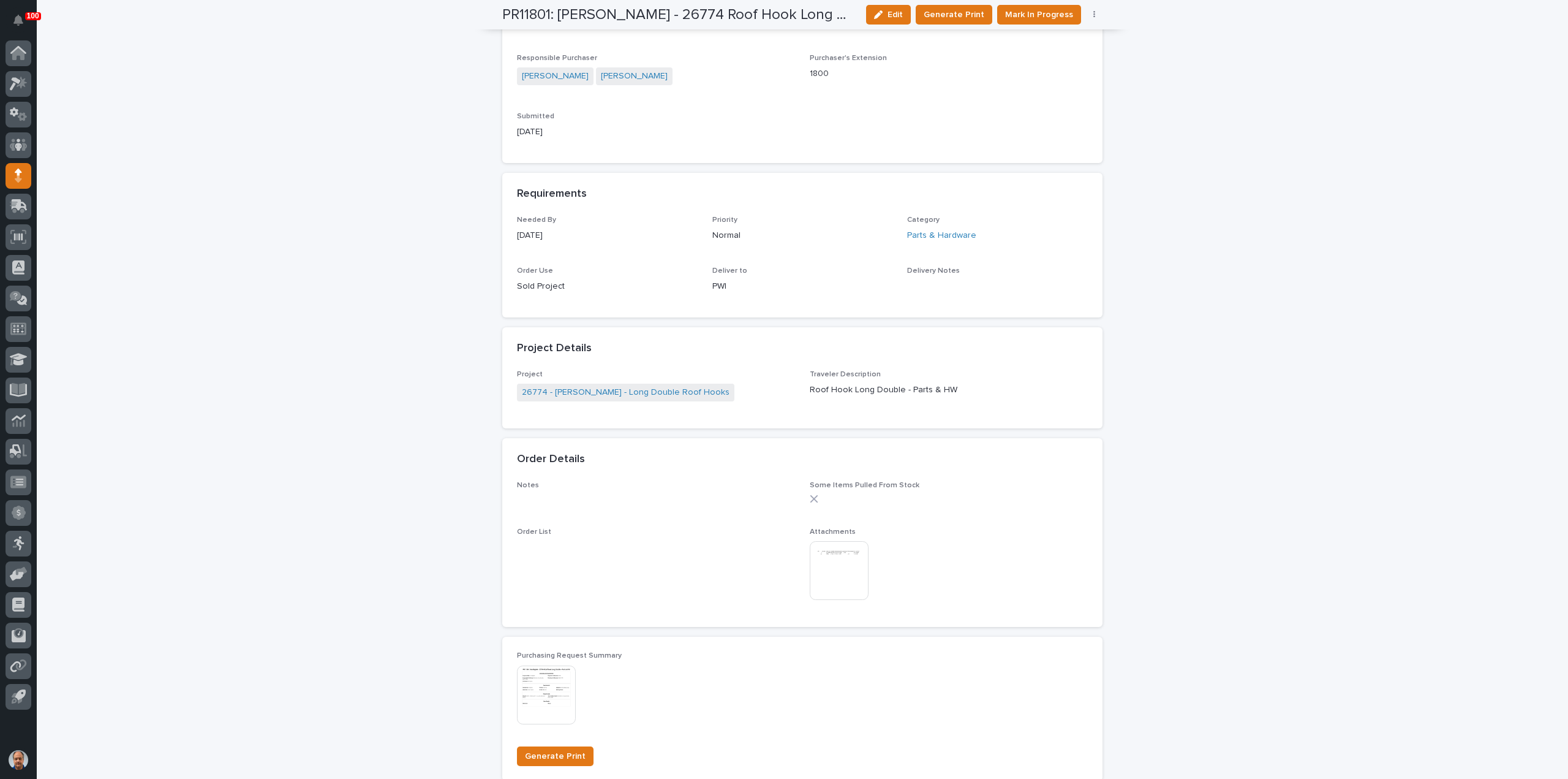
scroll to position [490, 0]
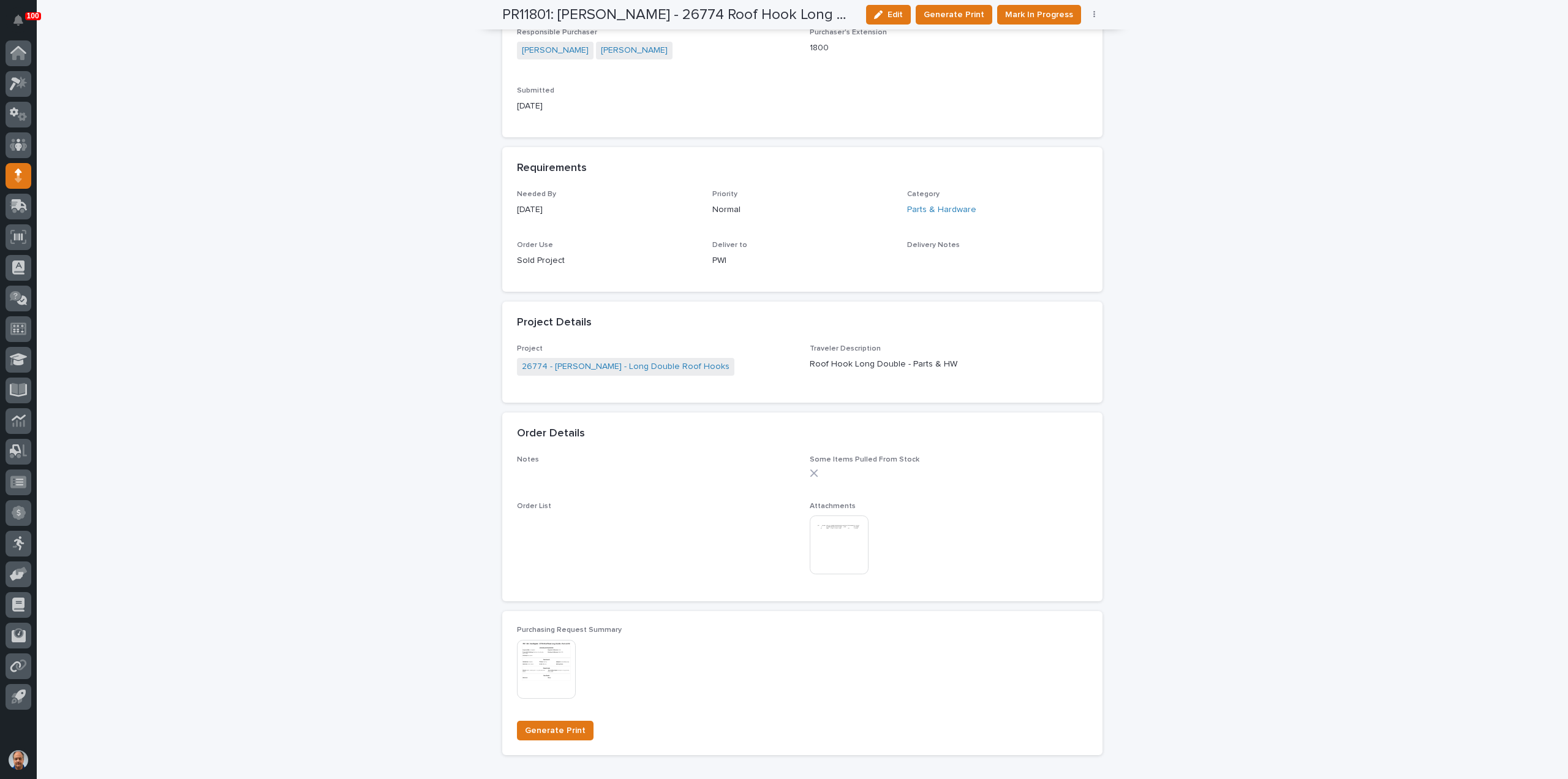
click at [833, 533] on img at bounding box center [839, 544] width 59 height 59
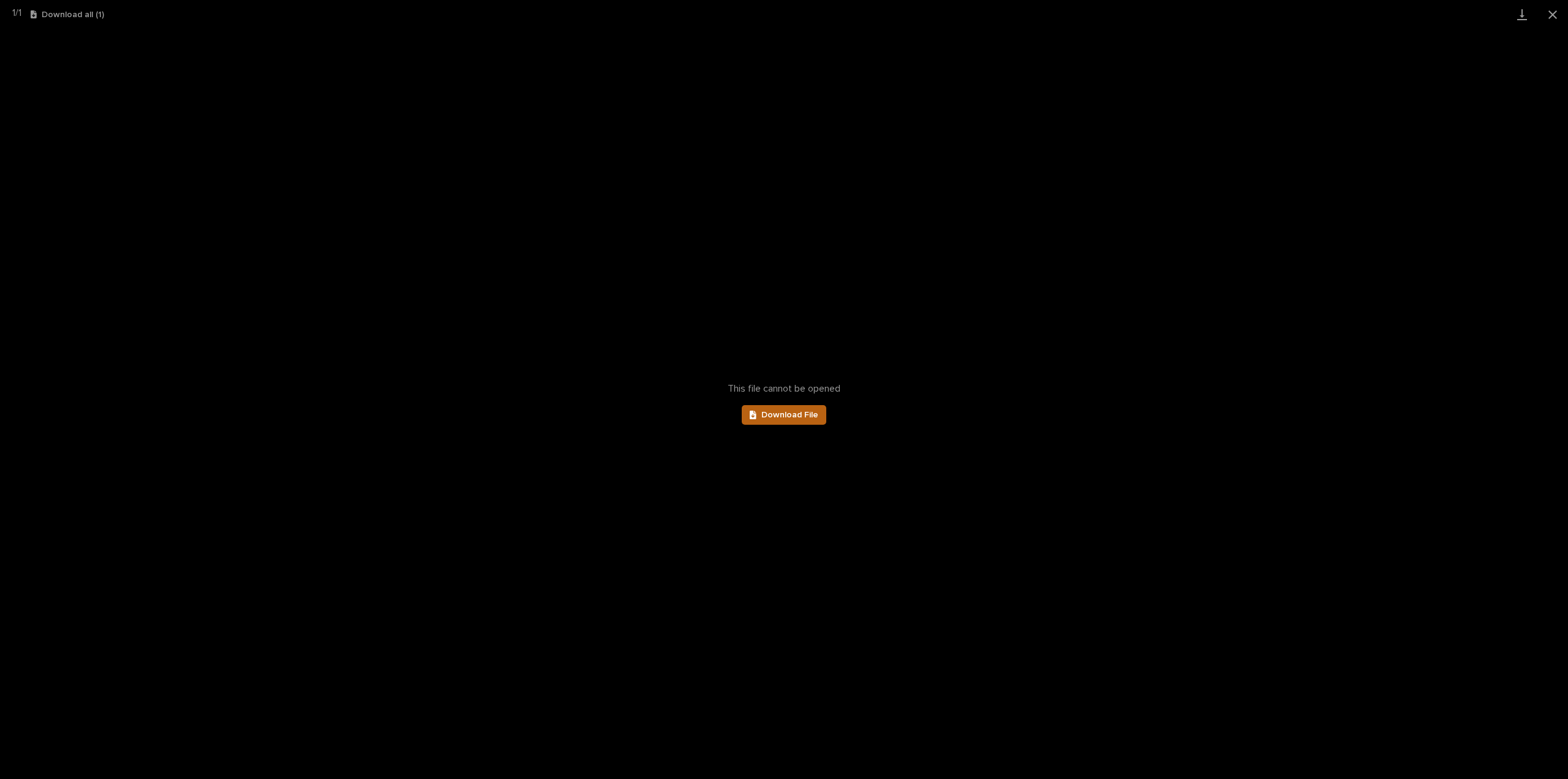
click at [787, 406] on link "Download File" at bounding box center [784, 415] width 84 height 19
click at [1556, 15] on button "Close gallery" at bounding box center [1552, 14] width 30 height 29
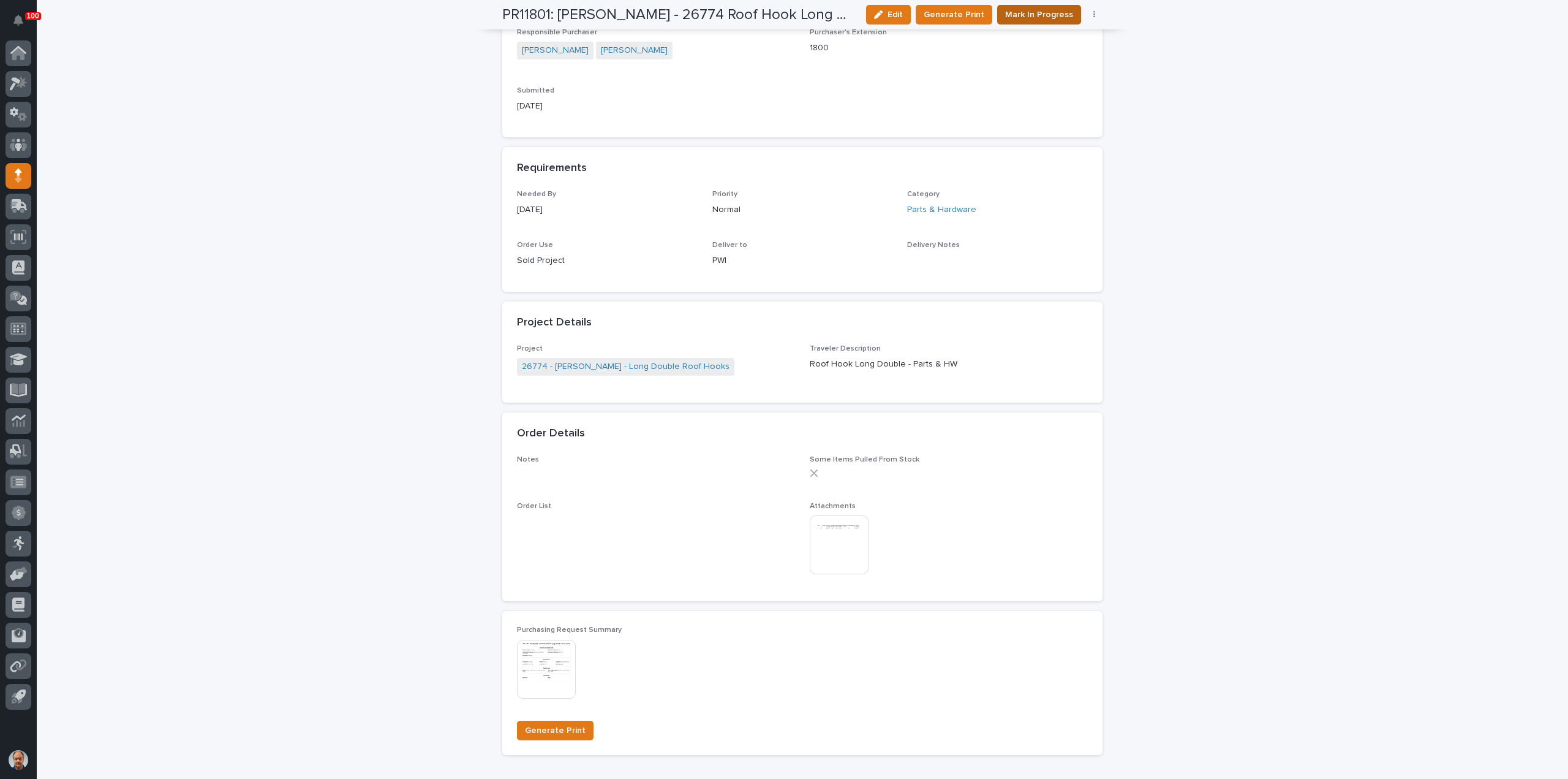
click at [1036, 13] on span "Mark In Progress" at bounding box center [1039, 14] width 68 height 12
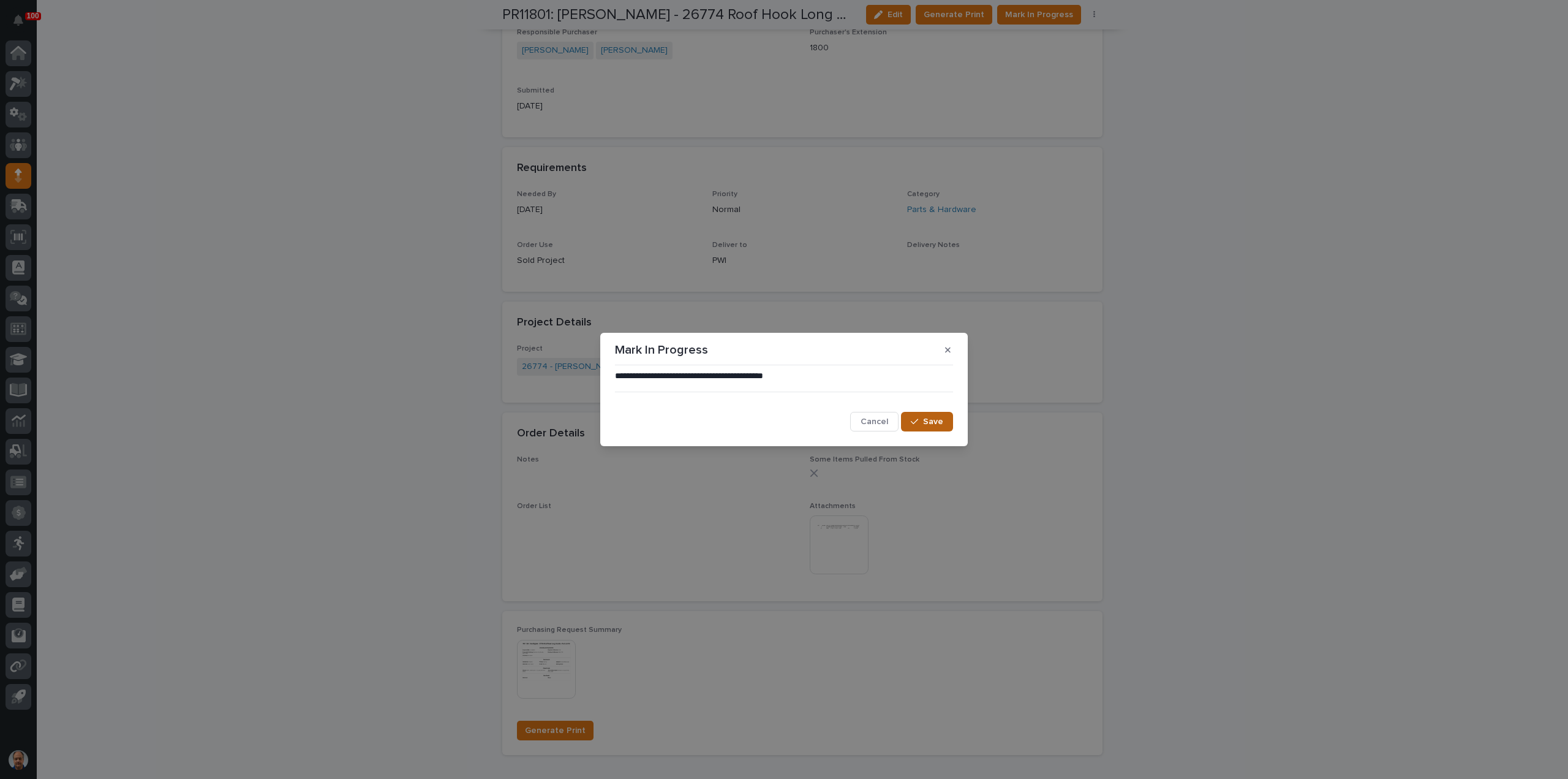
click at [943, 419] on span "Save" at bounding box center [933, 421] width 20 height 8
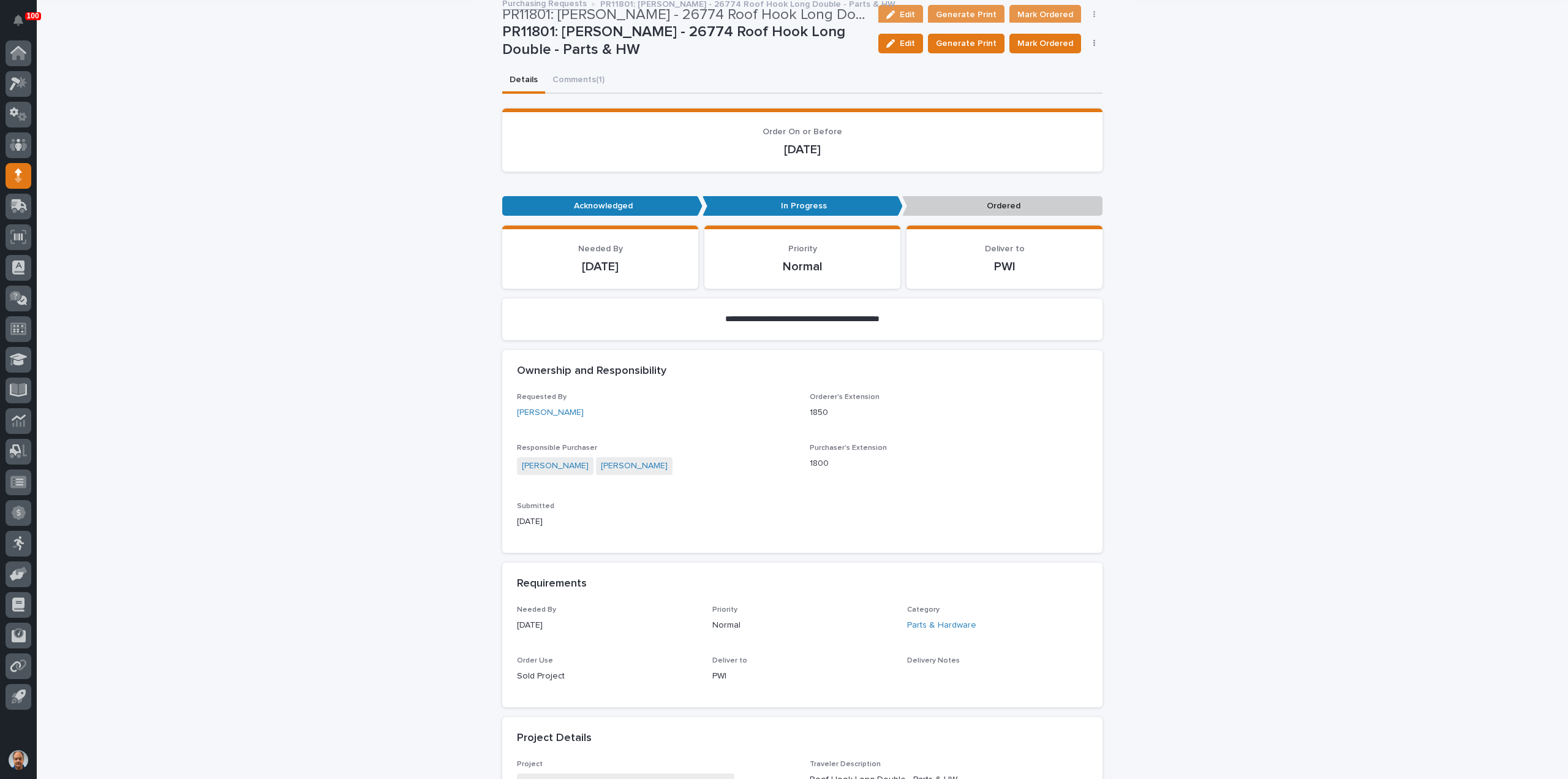
scroll to position [62, 0]
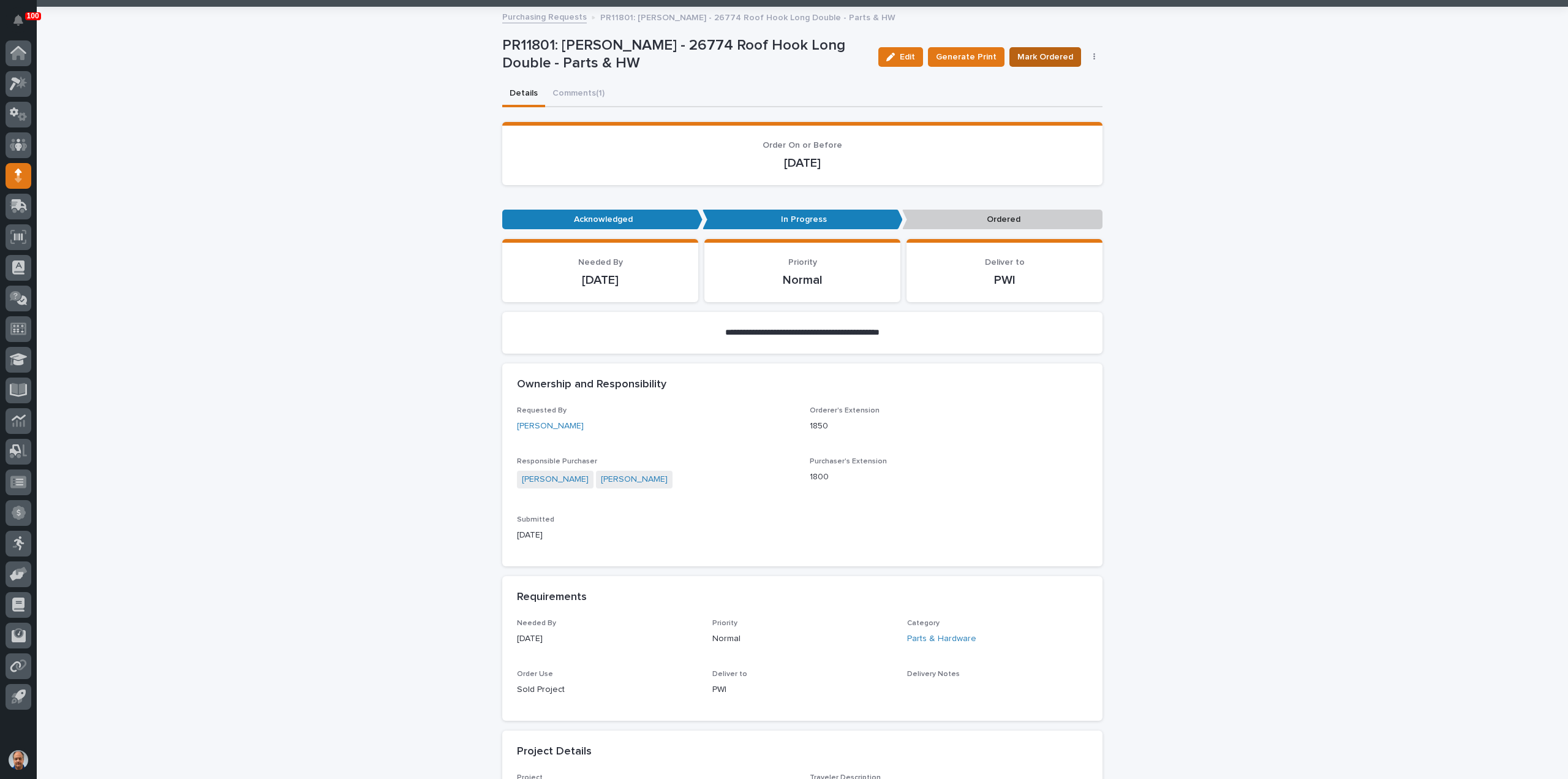
click at [1046, 60] on span "Mark Ordered" at bounding box center [1045, 56] width 56 height 12
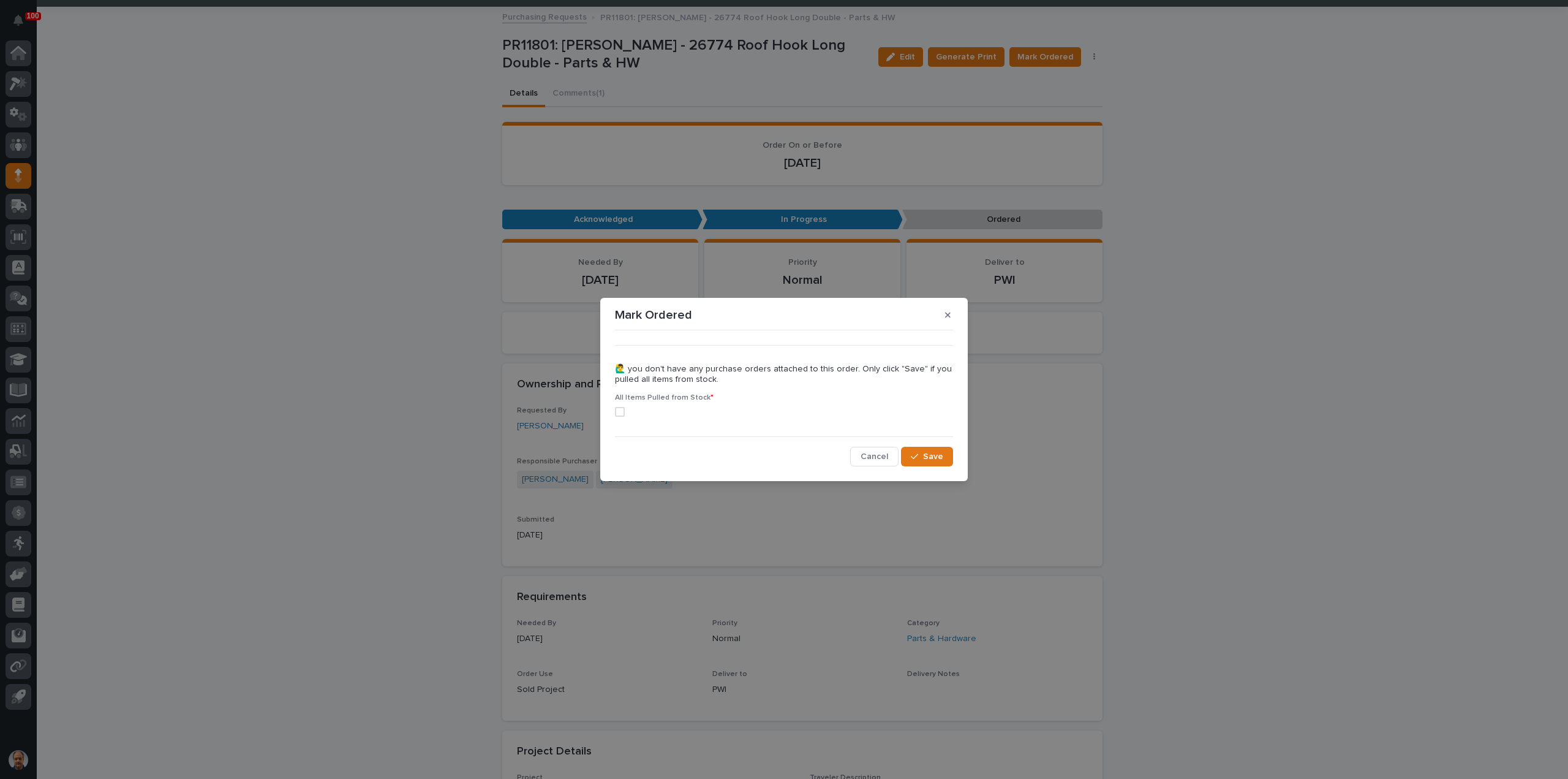
click at [619, 412] on span at bounding box center [619, 412] width 10 height 10
click at [930, 449] on button "Save" at bounding box center [927, 456] width 52 height 19
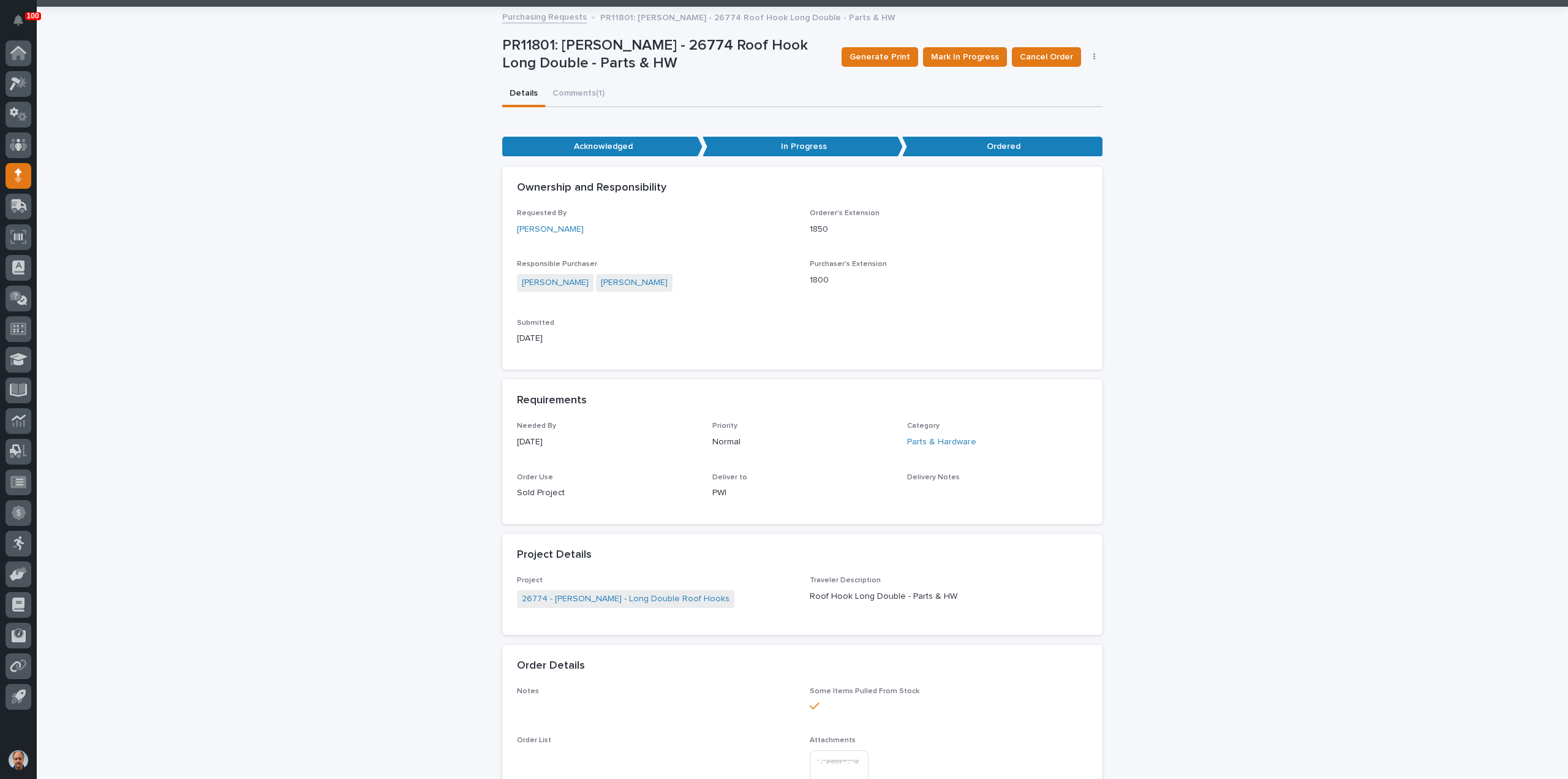
click at [555, 17] on link "Purchasing Requests" at bounding box center [544, 16] width 84 height 14
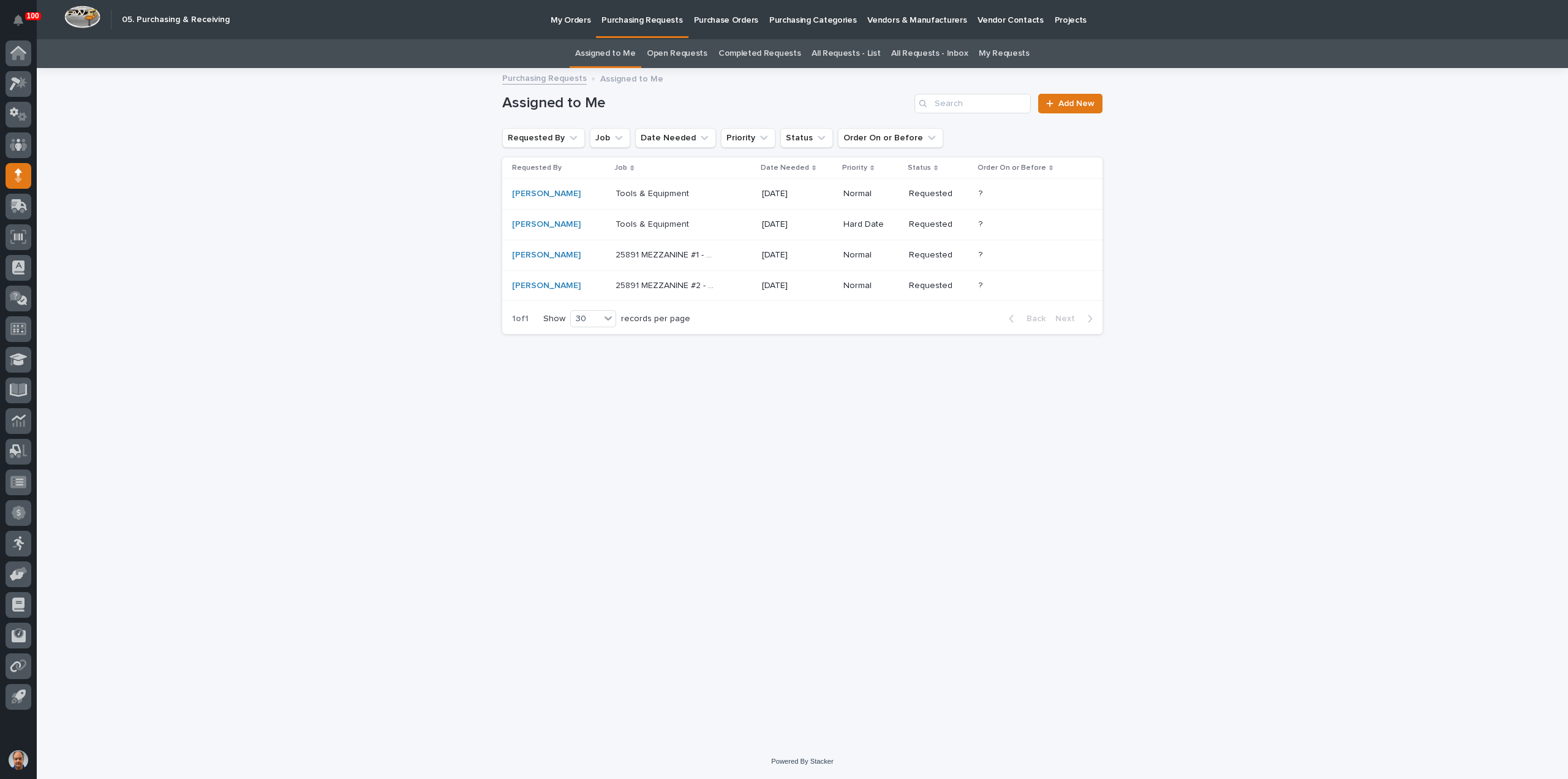
click at [658, 223] on p "Tools & Equipment" at bounding box center [653, 224] width 76 height 13
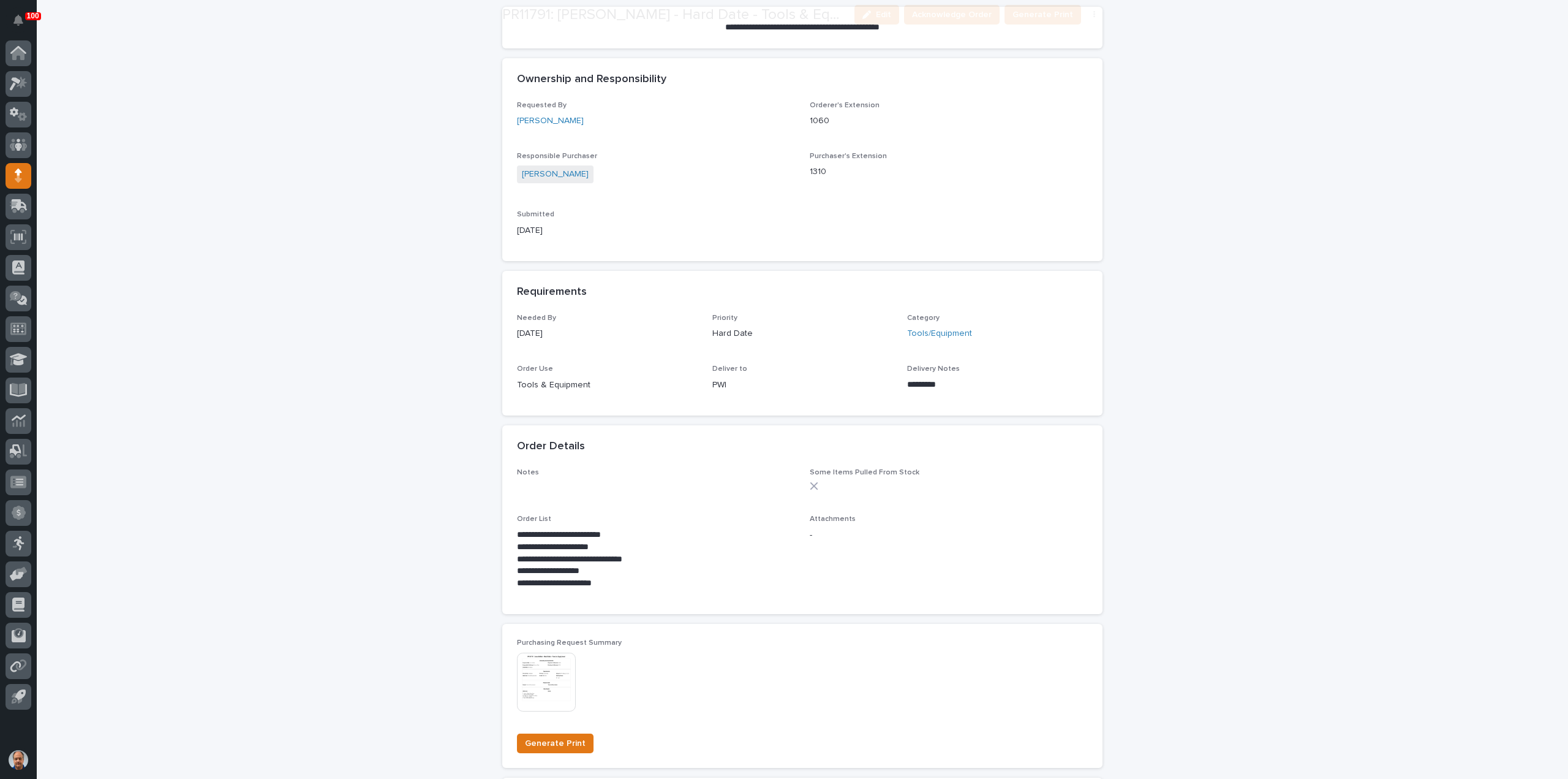
scroll to position [307, 0]
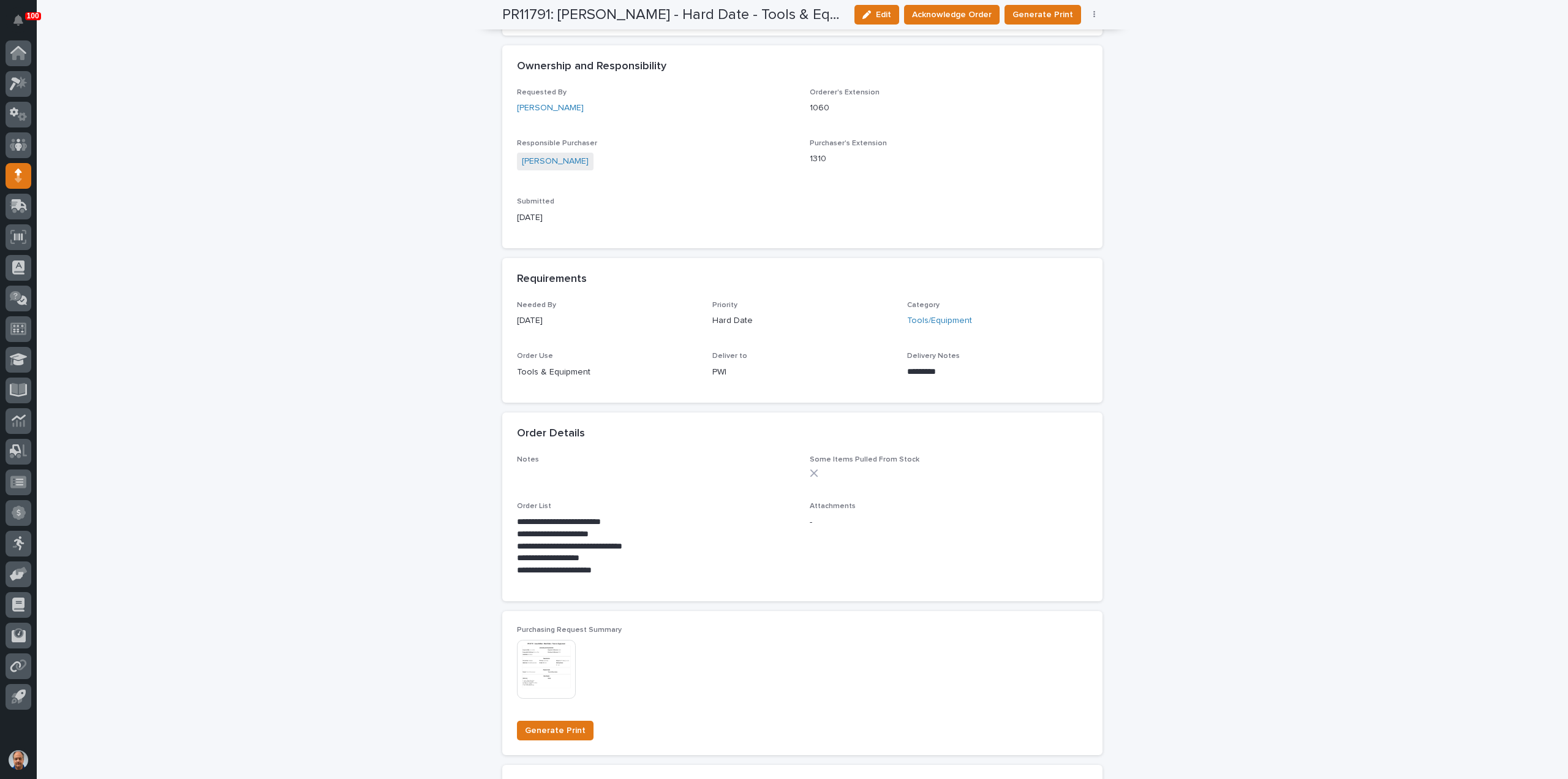
click at [642, 547] on p "**********" at bounding box center [656, 546] width 278 height 12
